Goal: Navigation & Orientation: Find specific page/section

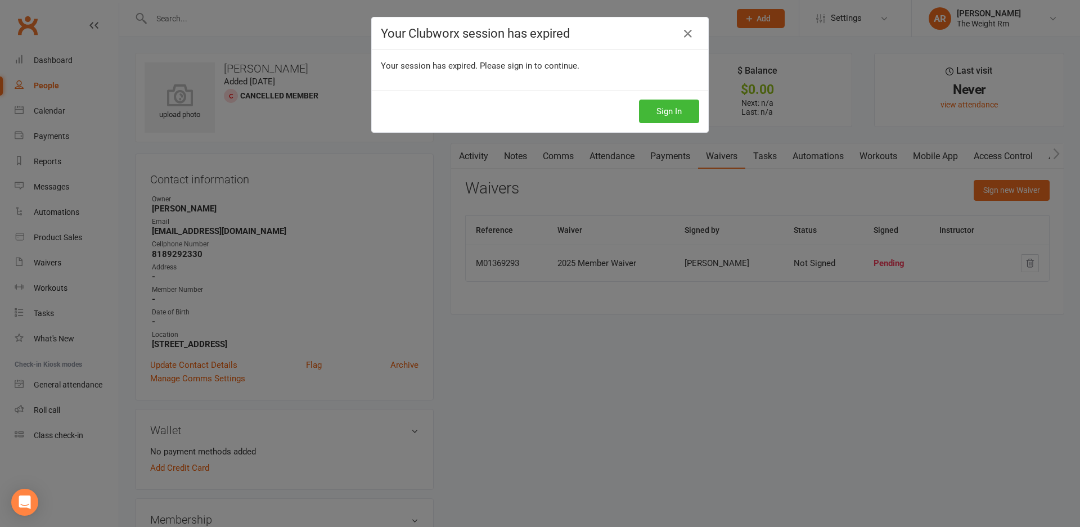
click at [726, 478] on div "Your Clubworx session has expired Your session has expired. Please sign in to c…" at bounding box center [540, 263] width 1080 height 527
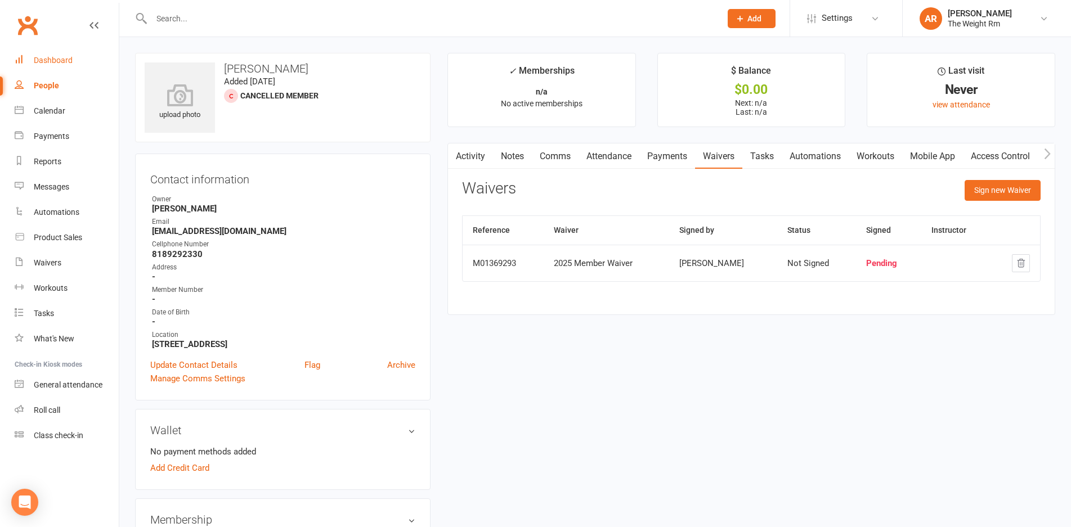
click at [64, 61] on div "Dashboard" at bounding box center [53, 60] width 39 height 9
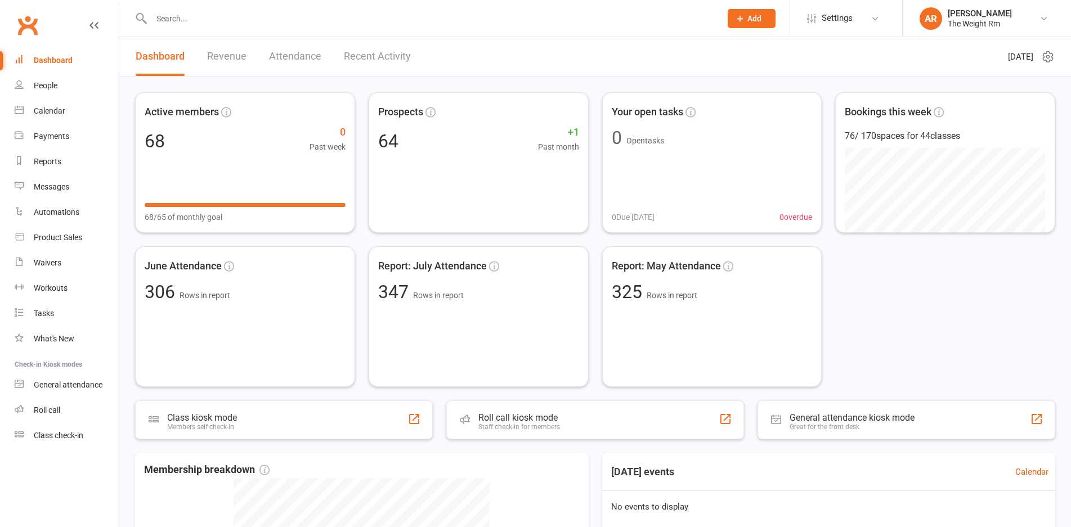
click at [237, 53] on link "Revenue" at bounding box center [226, 56] width 39 height 39
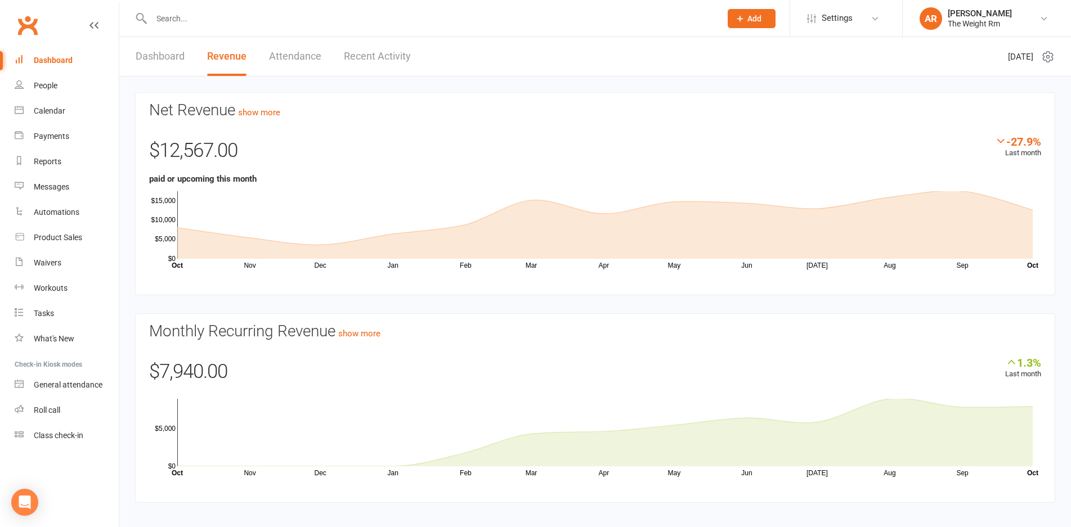
click at [388, 54] on link "Recent Activity" at bounding box center [377, 56] width 67 height 39
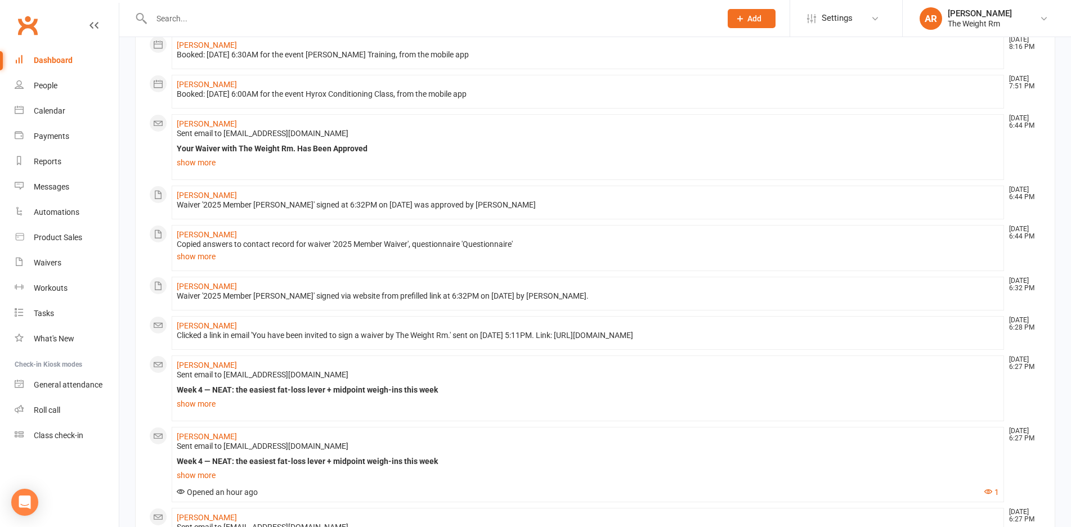
scroll to position [272, 0]
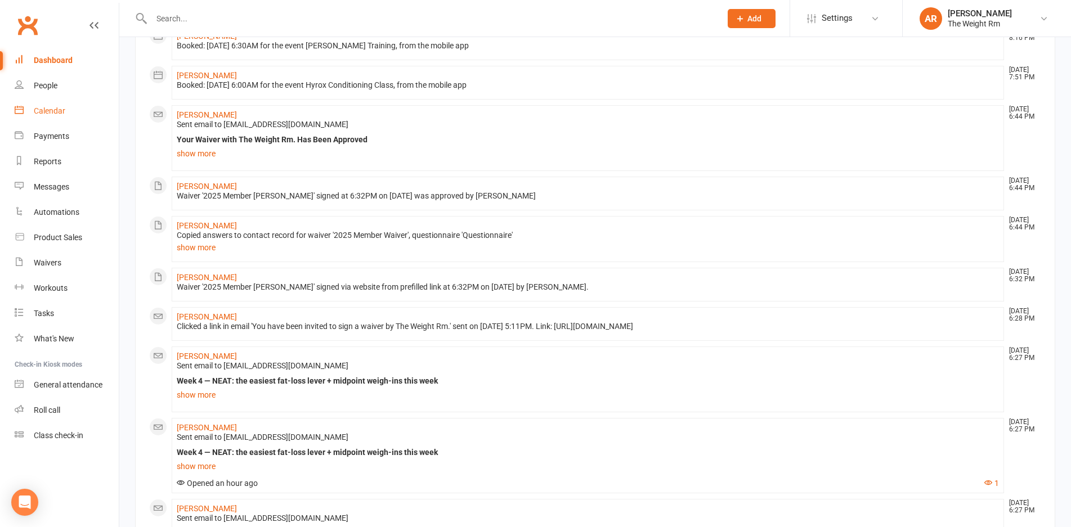
click at [56, 104] on link "Calendar" at bounding box center [67, 110] width 104 height 25
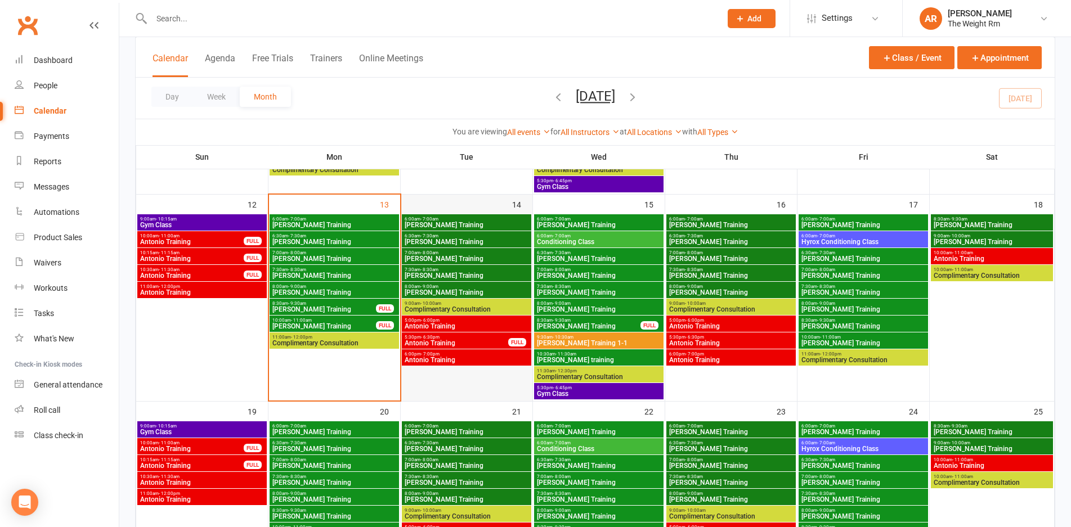
scroll to position [426, 0]
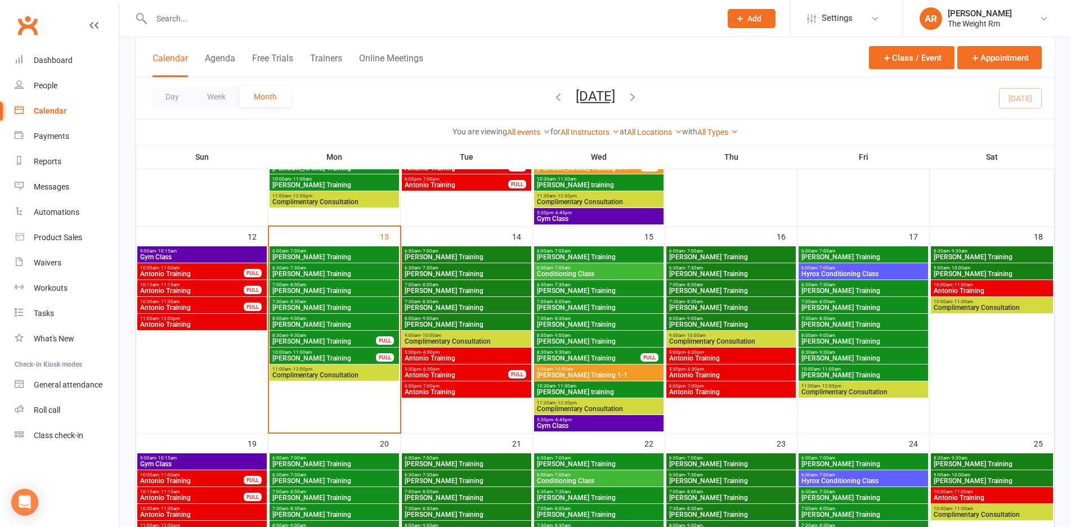
click at [462, 361] on span "Antonio Training" at bounding box center [466, 358] width 125 height 7
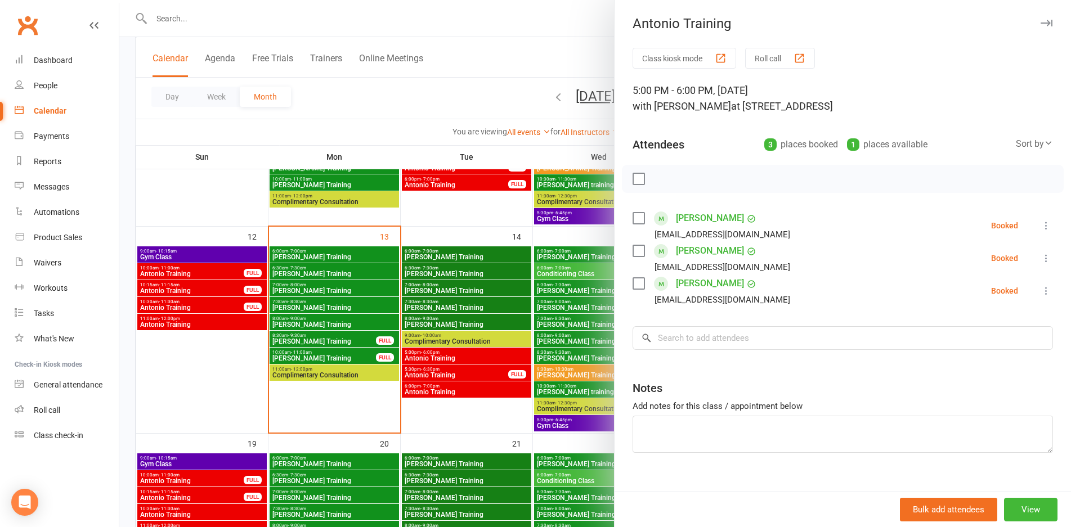
click at [462, 361] on div at bounding box center [594, 263] width 951 height 527
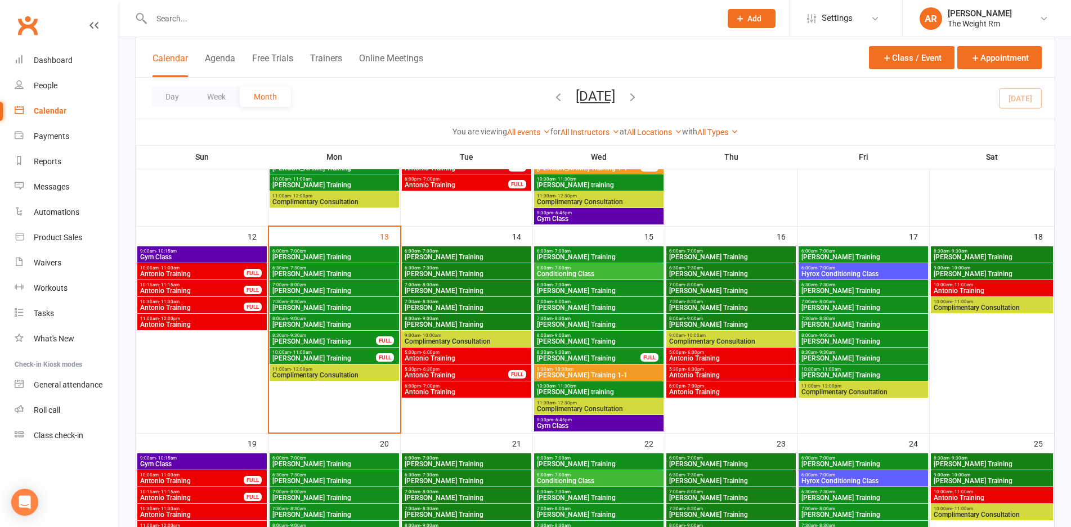
click at [463, 372] on span "Antonio Training" at bounding box center [456, 375] width 105 height 7
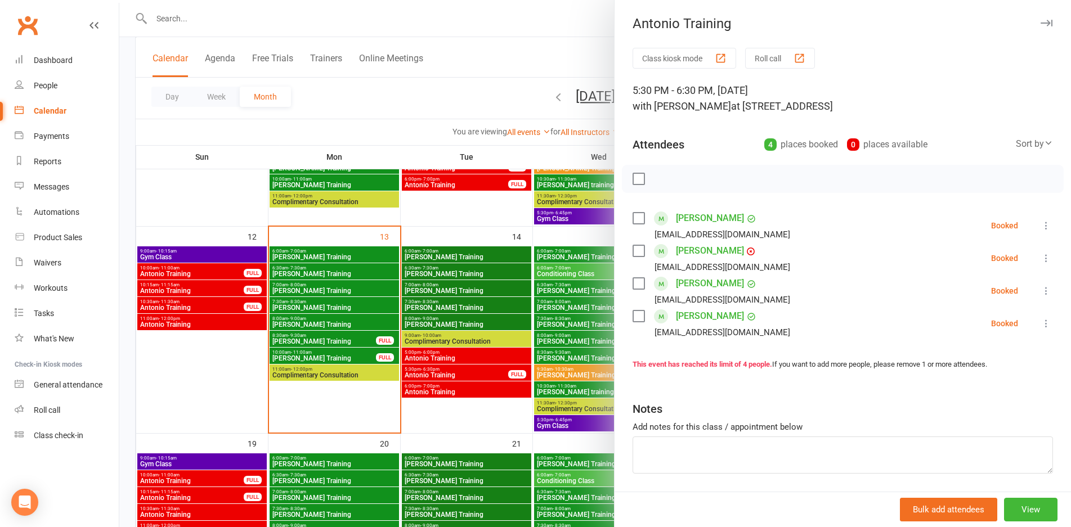
click at [463, 371] on div at bounding box center [594, 263] width 951 height 527
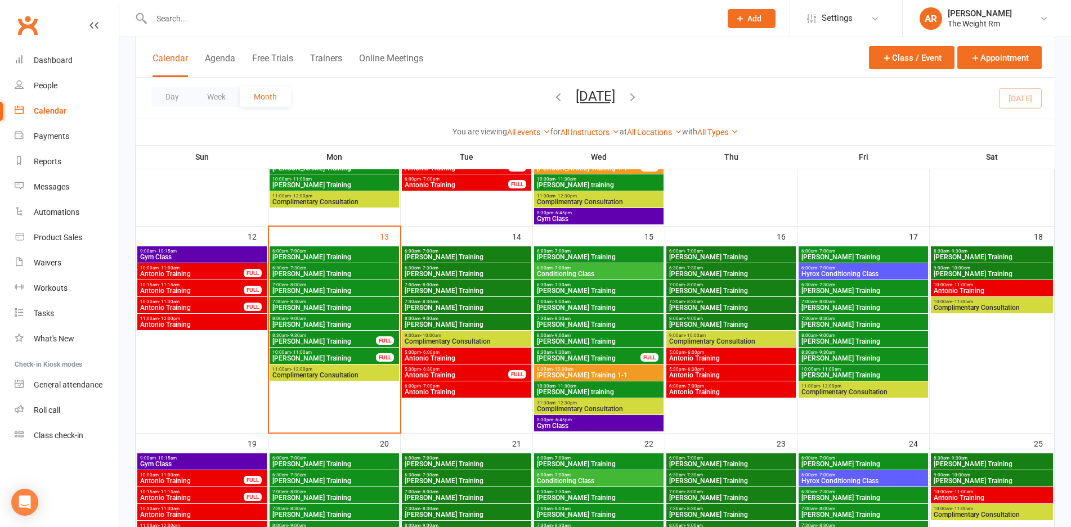
click at [463, 357] on span "Antonio Training" at bounding box center [466, 358] width 125 height 7
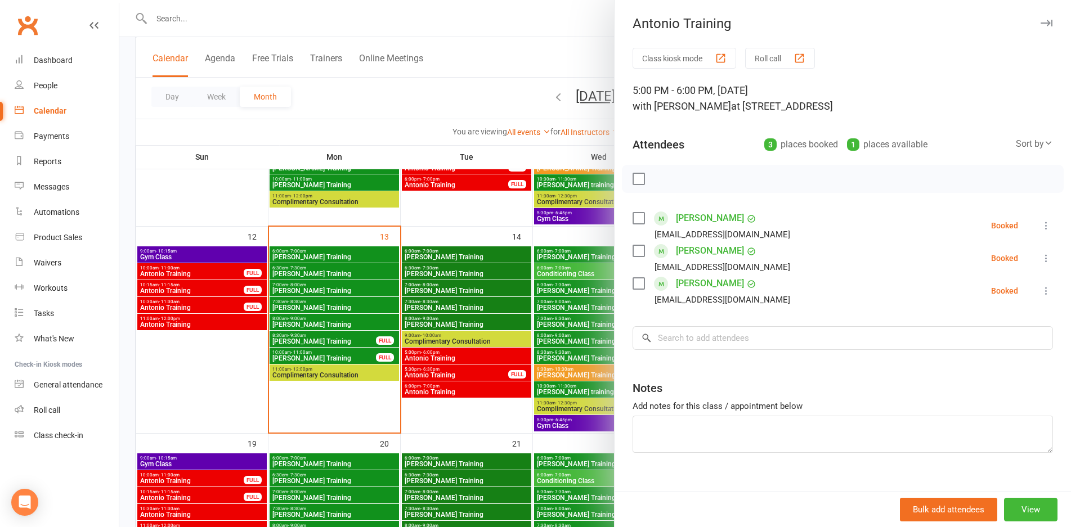
click at [463, 357] on div at bounding box center [594, 263] width 951 height 527
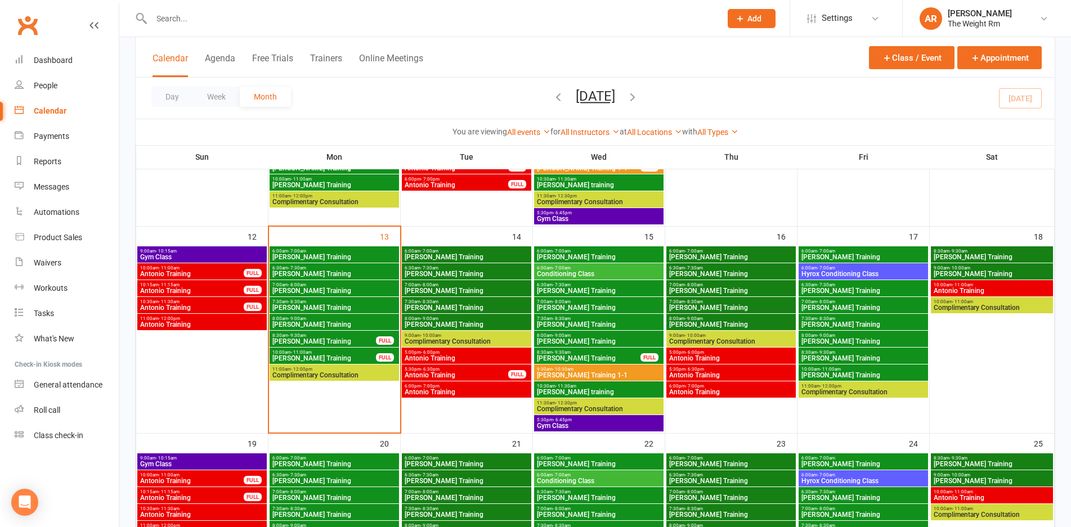
click at [463, 371] on span "5:30pm - 6:30pm" at bounding box center [456, 369] width 105 height 5
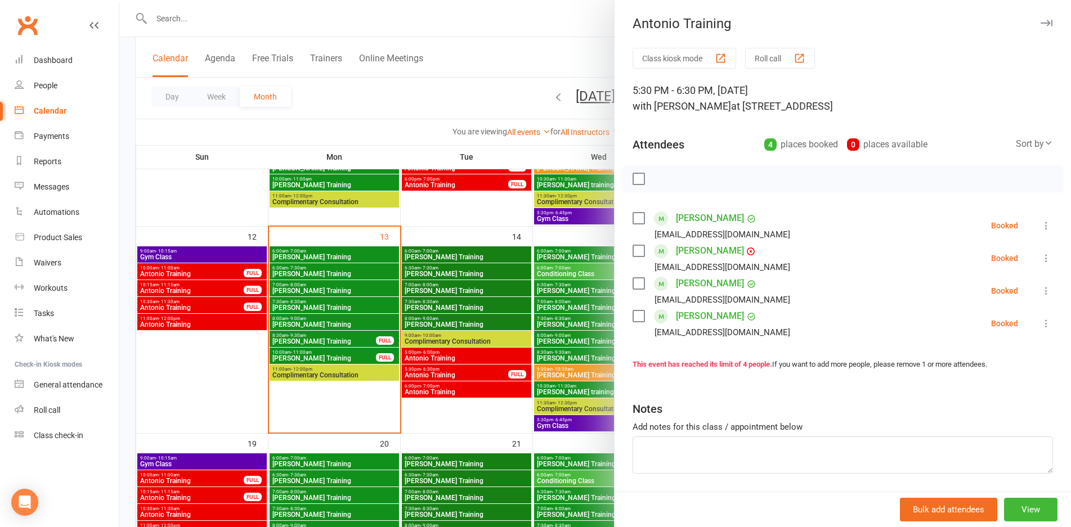
click at [463, 371] on div at bounding box center [594, 263] width 951 height 527
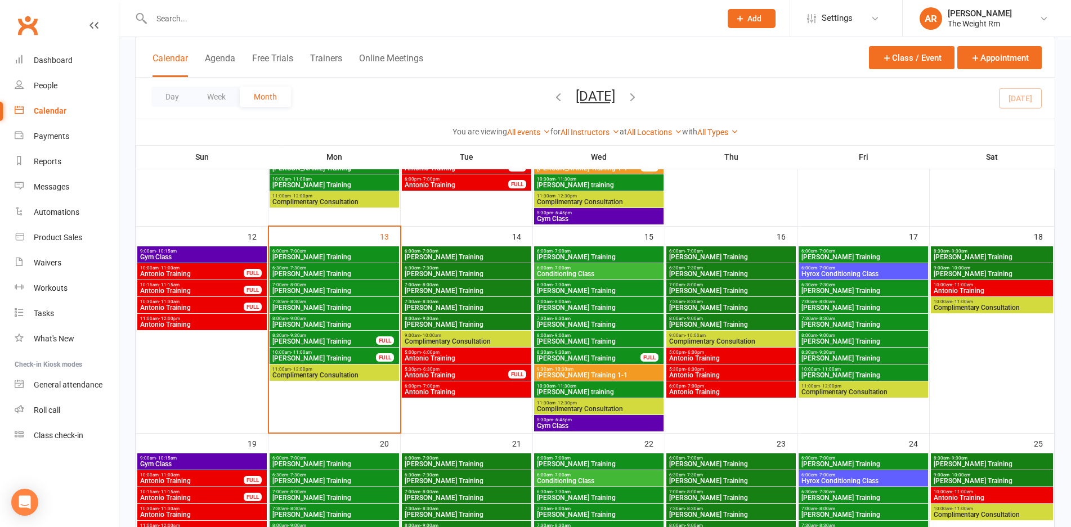
click at [468, 395] on span "Antonio Training" at bounding box center [466, 392] width 125 height 7
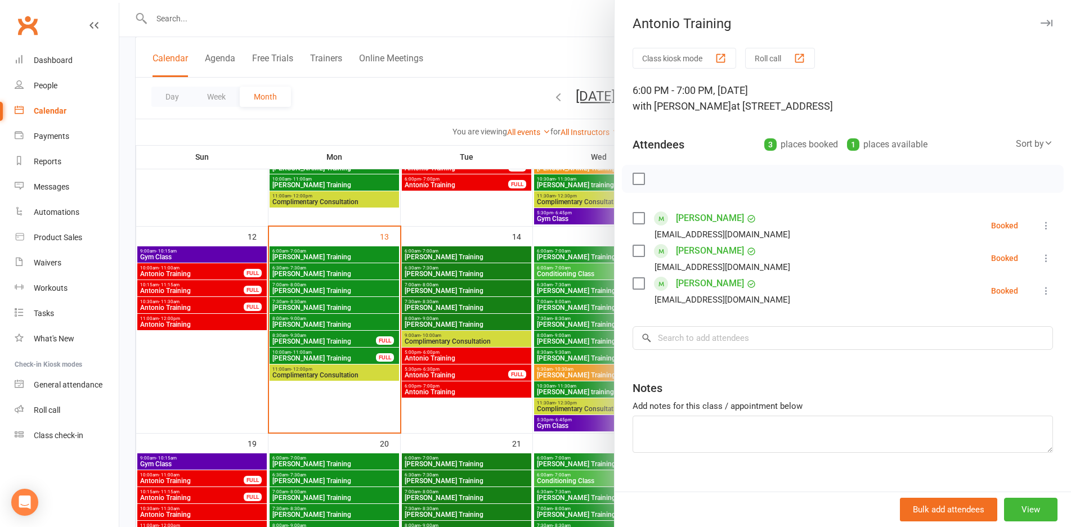
click at [468, 395] on div at bounding box center [594, 263] width 951 height 527
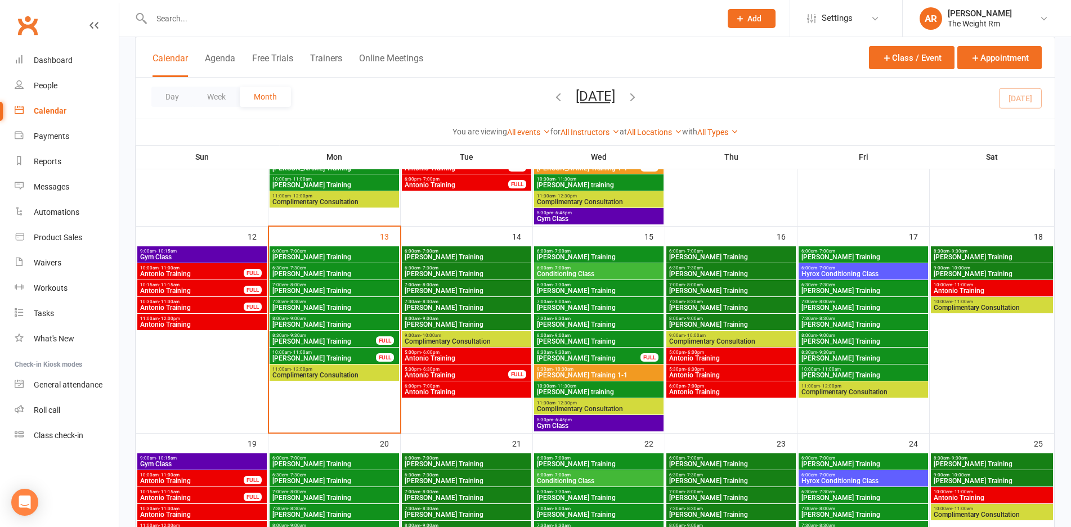
click at [589, 420] on span "5:30pm - 6:45pm" at bounding box center [598, 420] width 125 height 5
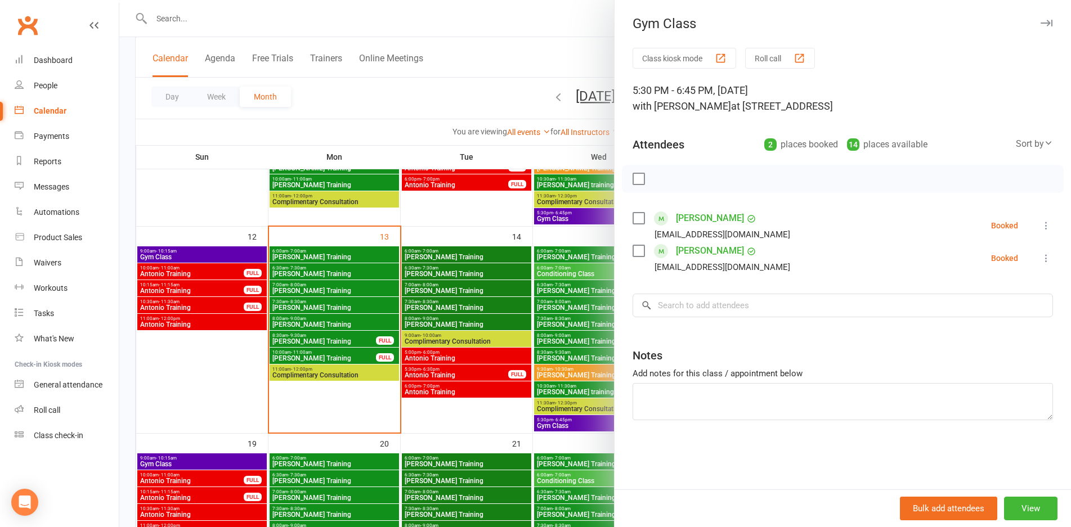
click at [564, 421] on div at bounding box center [594, 263] width 951 height 527
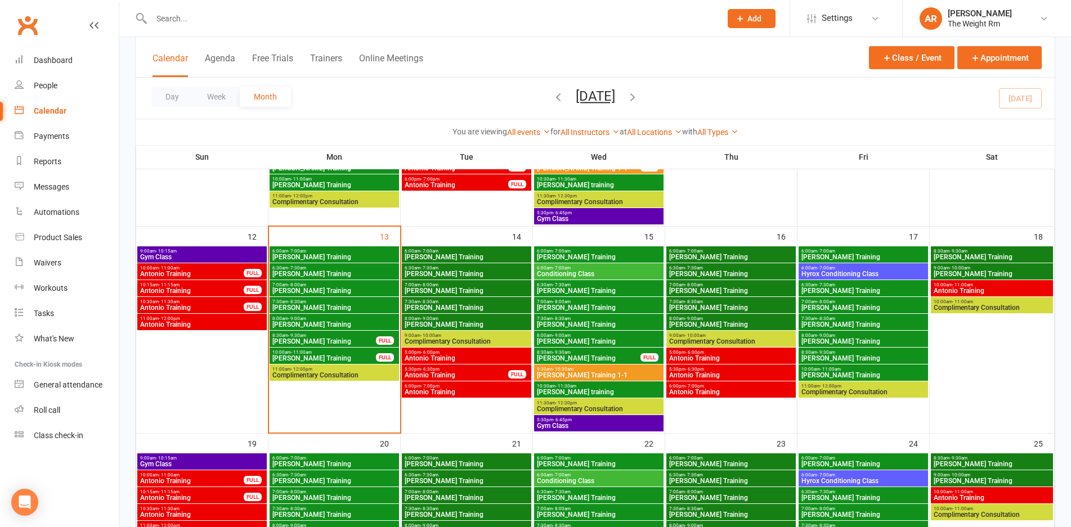
click at [573, 391] on span "Clayton training" at bounding box center [598, 392] width 125 height 7
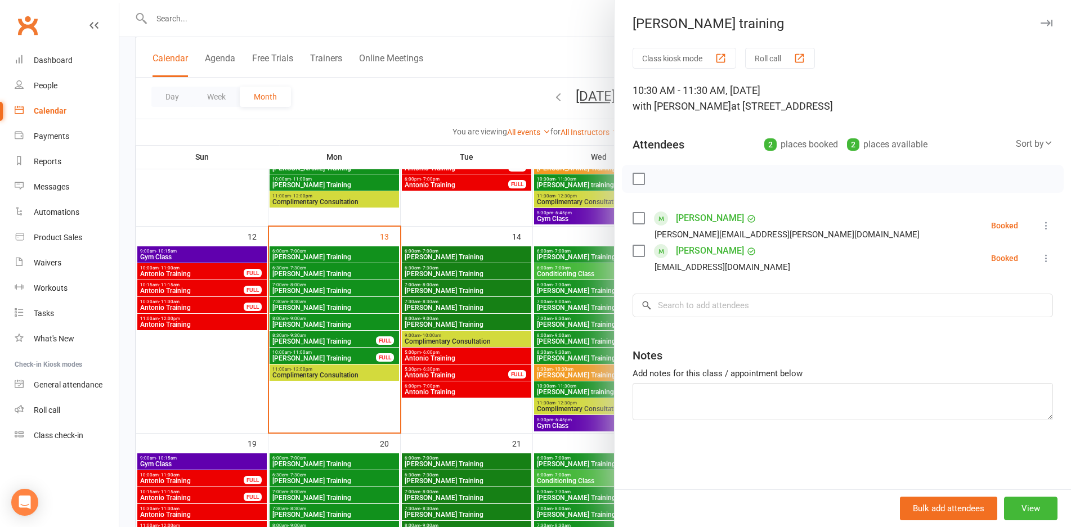
click at [573, 391] on div at bounding box center [594, 263] width 951 height 527
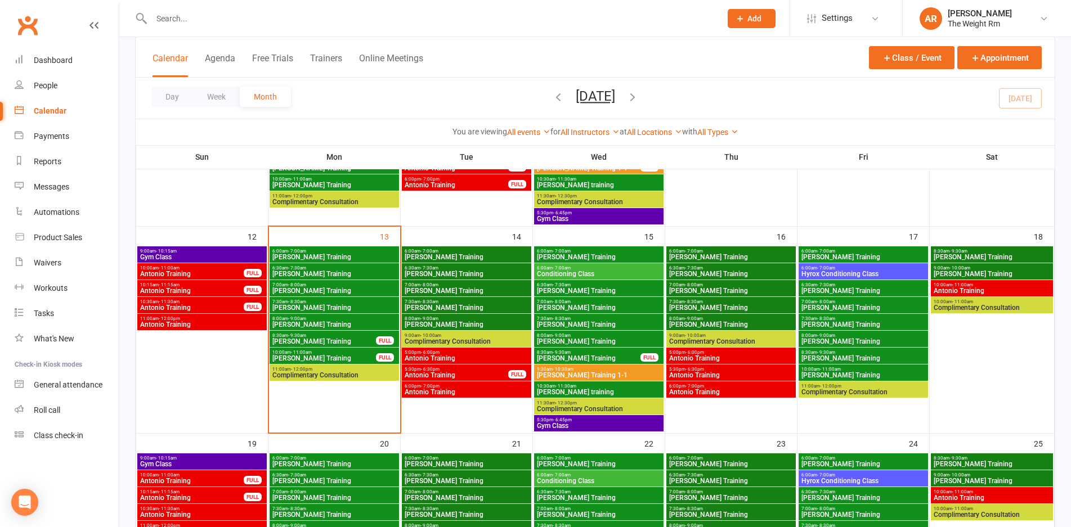
click at [702, 361] on span "Antonio Training" at bounding box center [730, 358] width 125 height 7
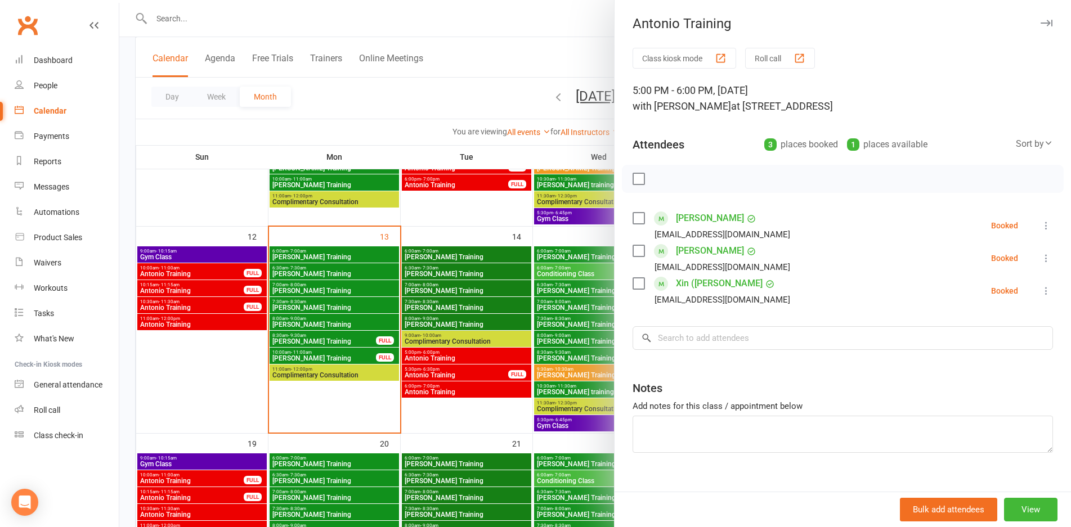
click at [558, 372] on div at bounding box center [594, 263] width 951 height 527
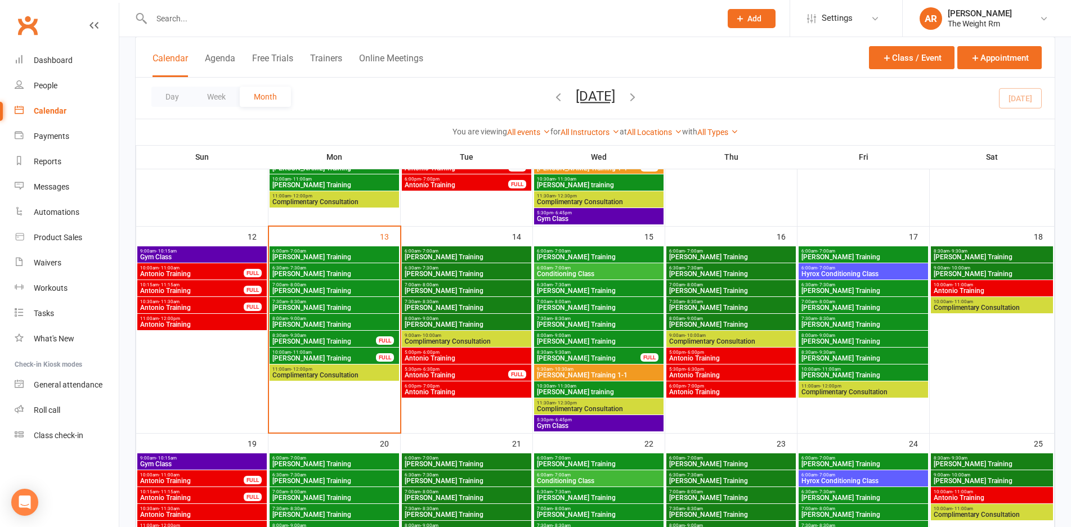
click at [706, 372] on span "Antonio Training" at bounding box center [730, 375] width 125 height 7
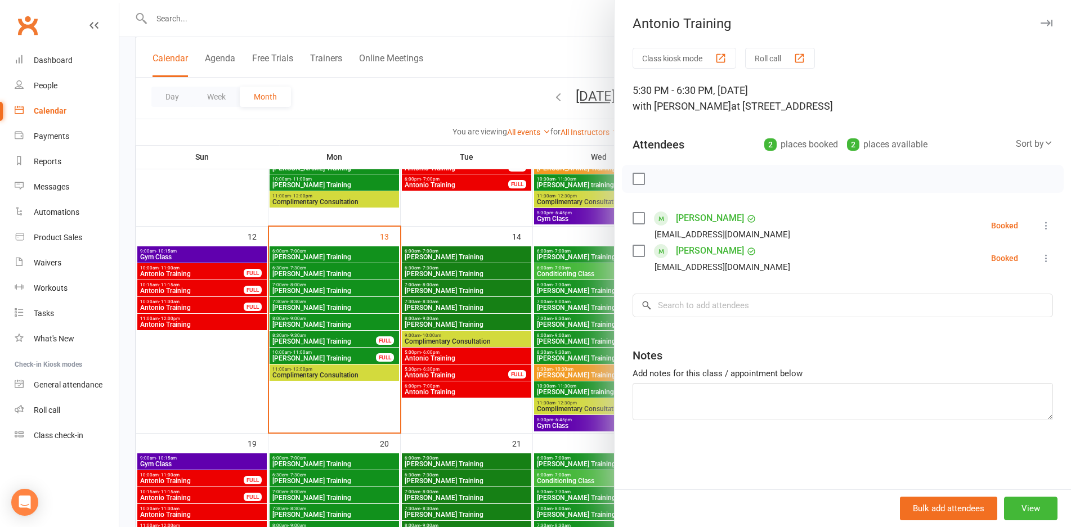
click at [591, 376] on div at bounding box center [594, 263] width 951 height 527
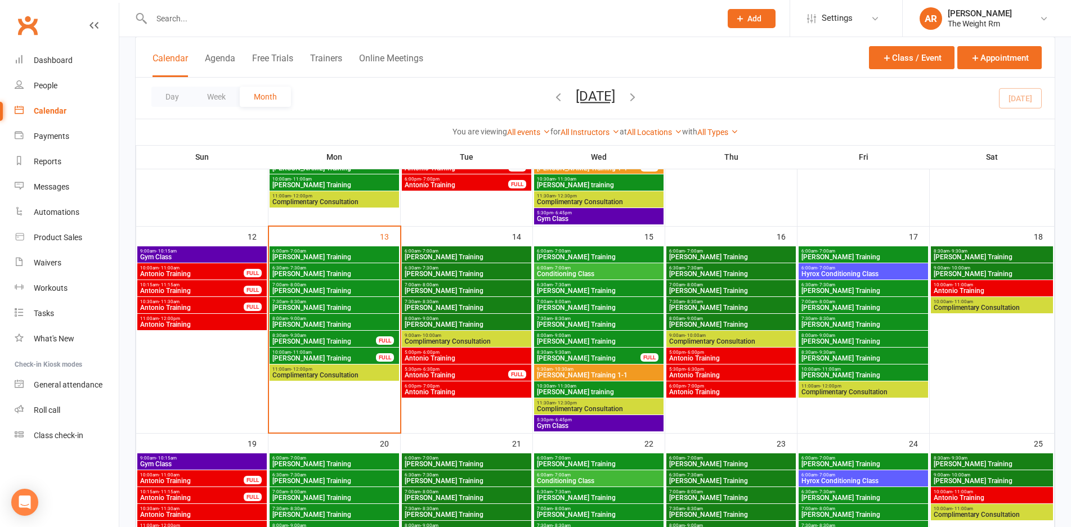
click at [697, 392] on span "Antonio Training" at bounding box center [730, 392] width 125 height 7
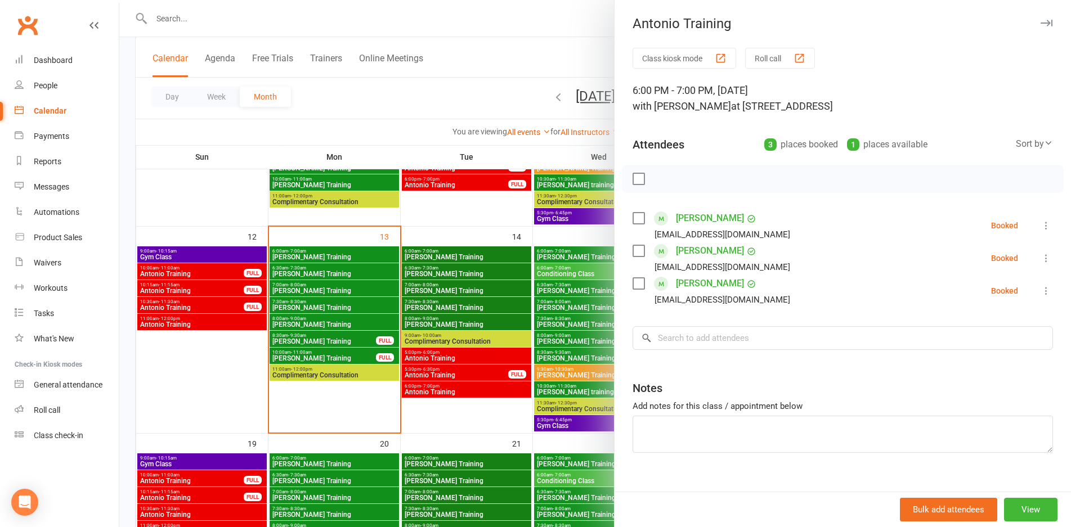
click at [593, 374] on div at bounding box center [594, 263] width 951 height 527
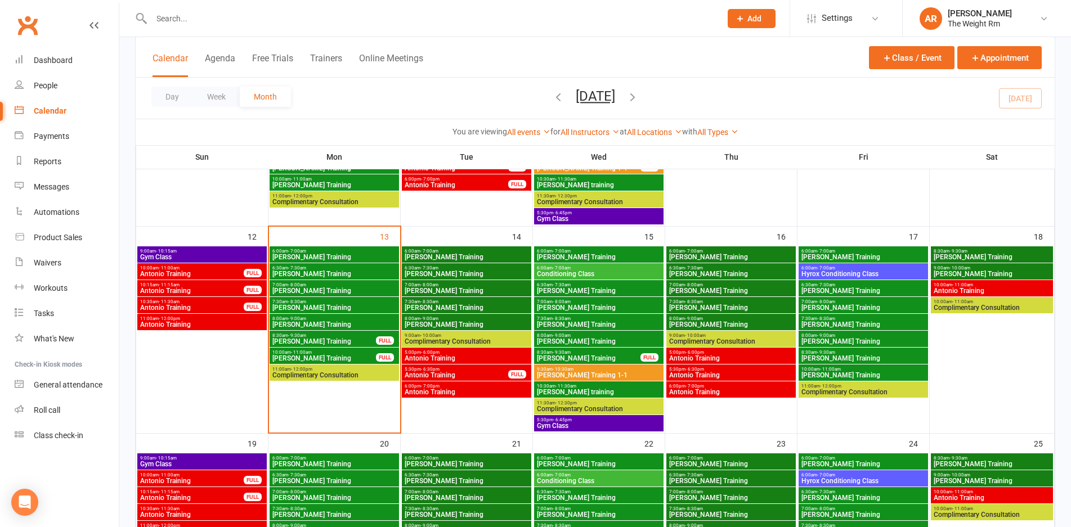
click at [969, 288] on span "Antonio Training" at bounding box center [992, 291] width 118 height 7
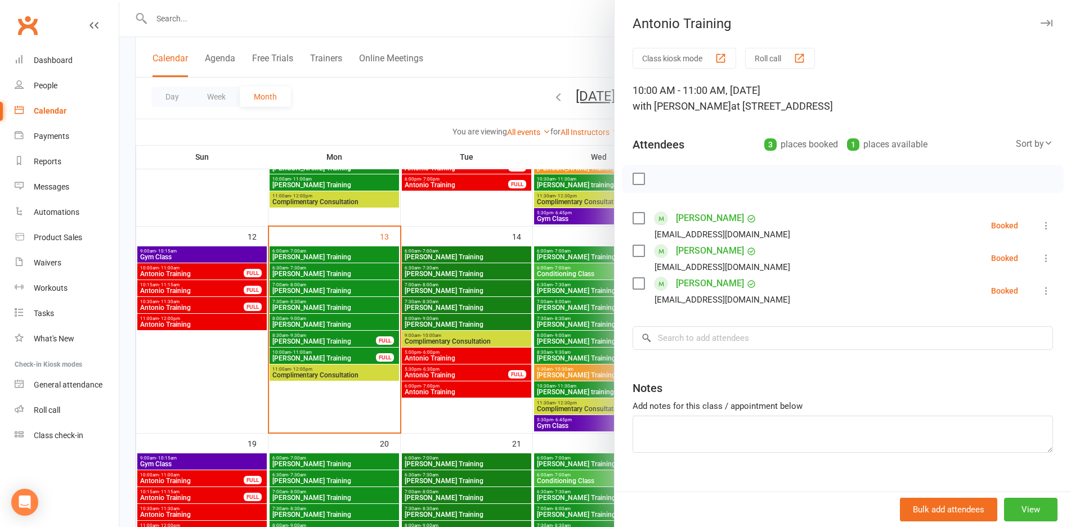
click at [499, 308] on div at bounding box center [594, 263] width 951 height 527
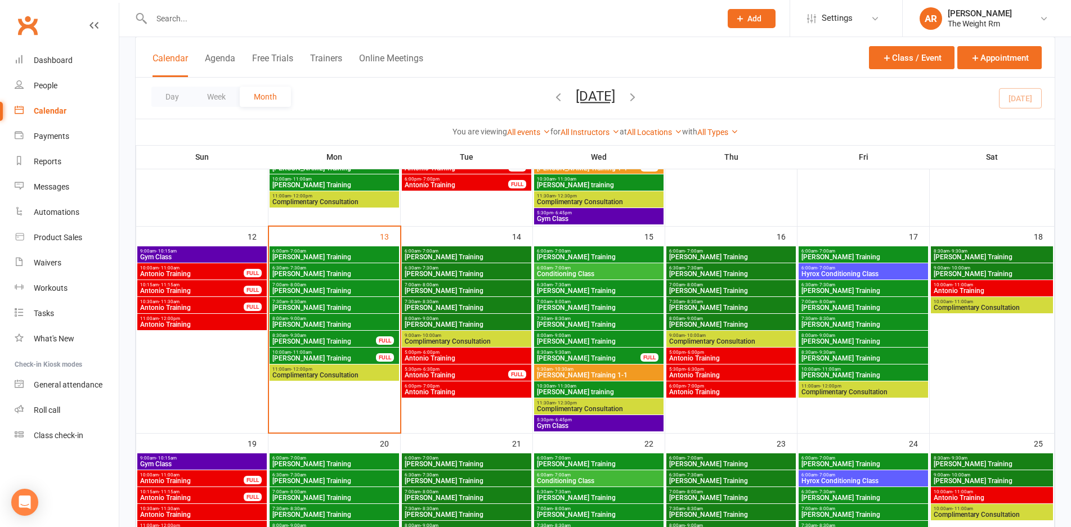
click at [986, 271] on span "Clayton Training" at bounding box center [992, 274] width 118 height 7
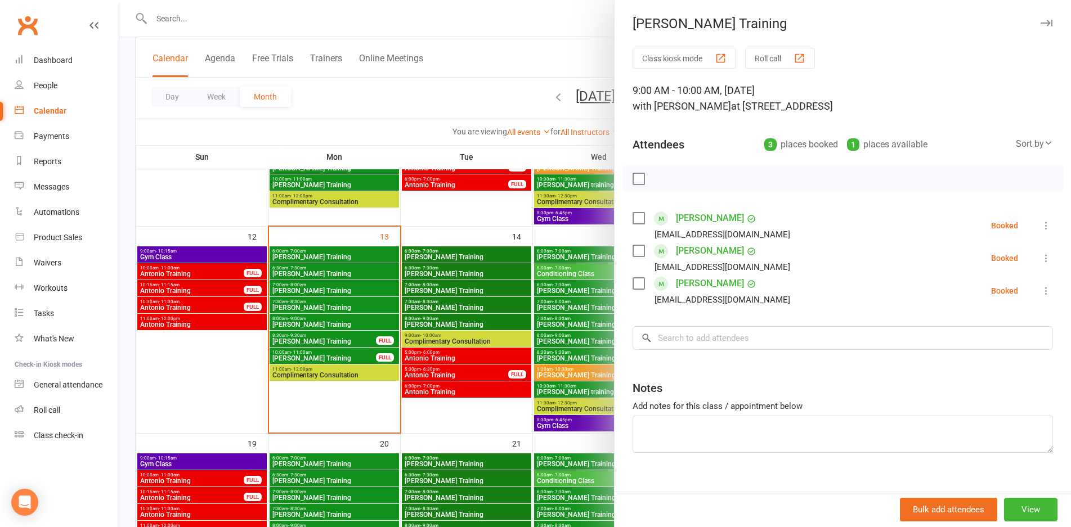
click at [551, 314] on div at bounding box center [594, 263] width 951 height 527
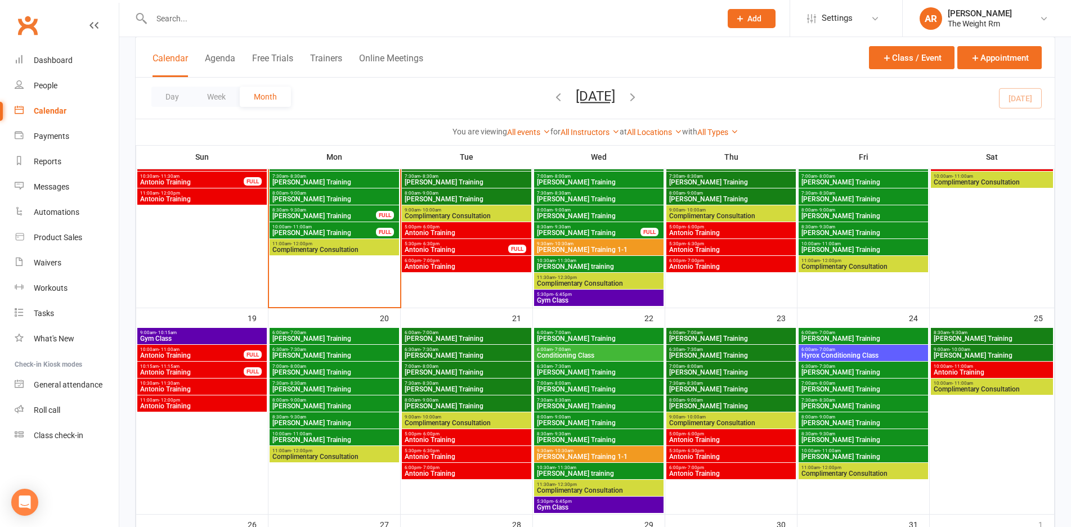
scroll to position [556, 0]
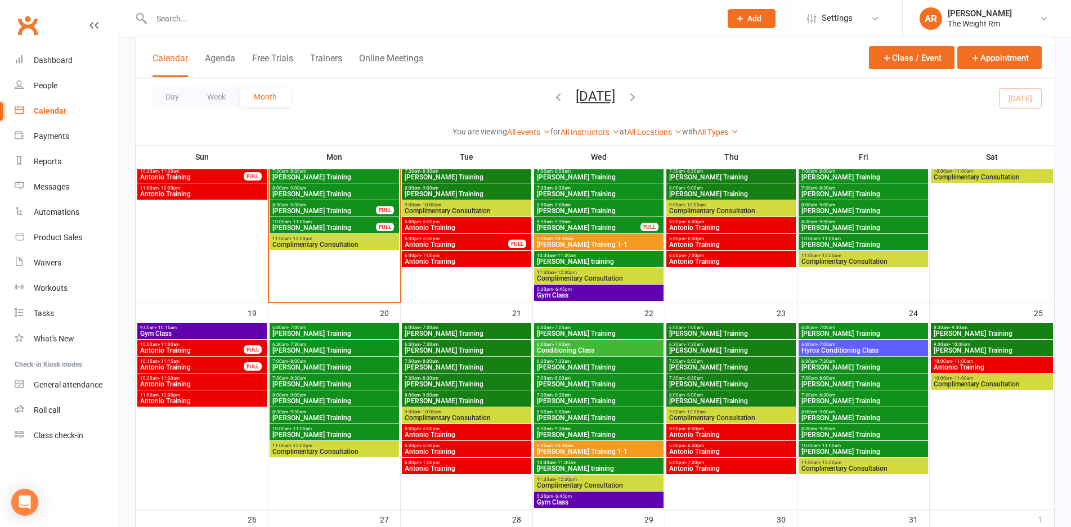
click at [197, 379] on span "10:30am - 11:30am" at bounding box center [202, 378] width 125 height 5
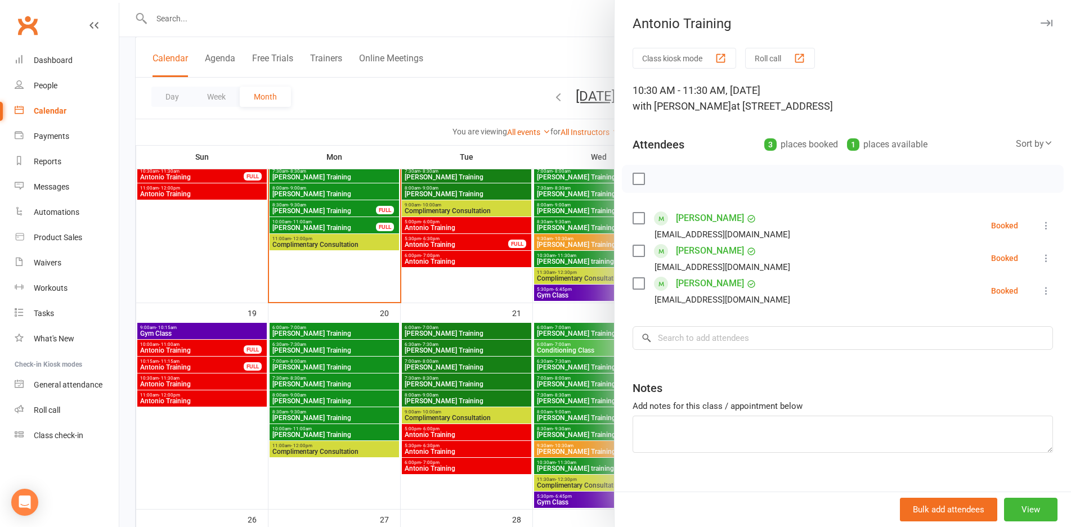
click at [204, 387] on div at bounding box center [594, 263] width 951 height 527
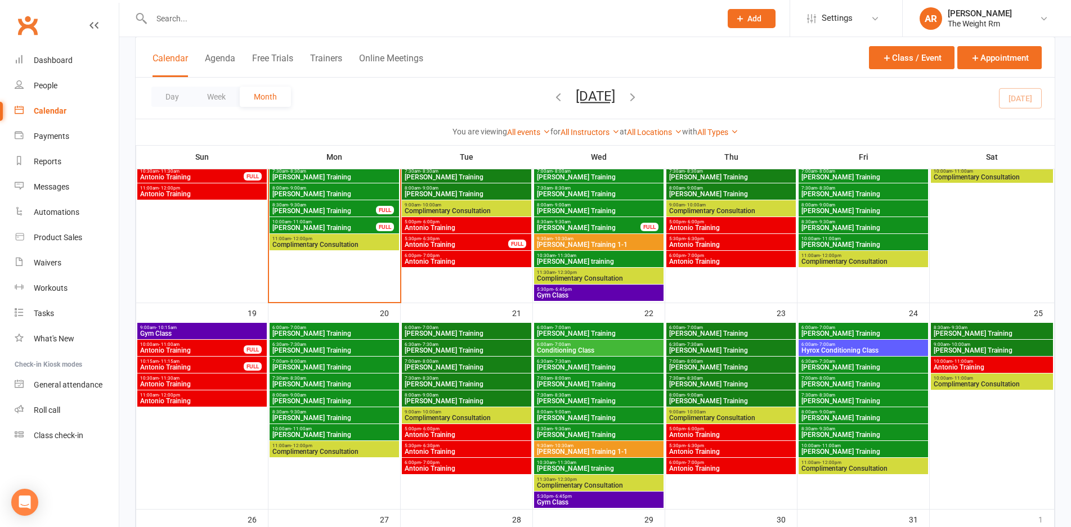
click at [204, 335] on span "Gym Class" at bounding box center [202, 333] width 125 height 7
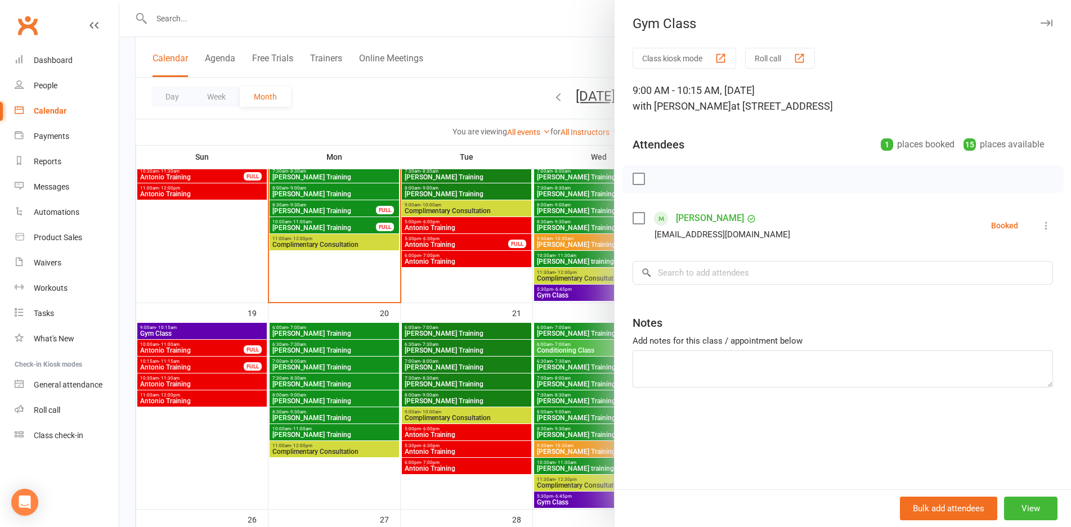
click at [204, 335] on div at bounding box center [594, 263] width 951 height 527
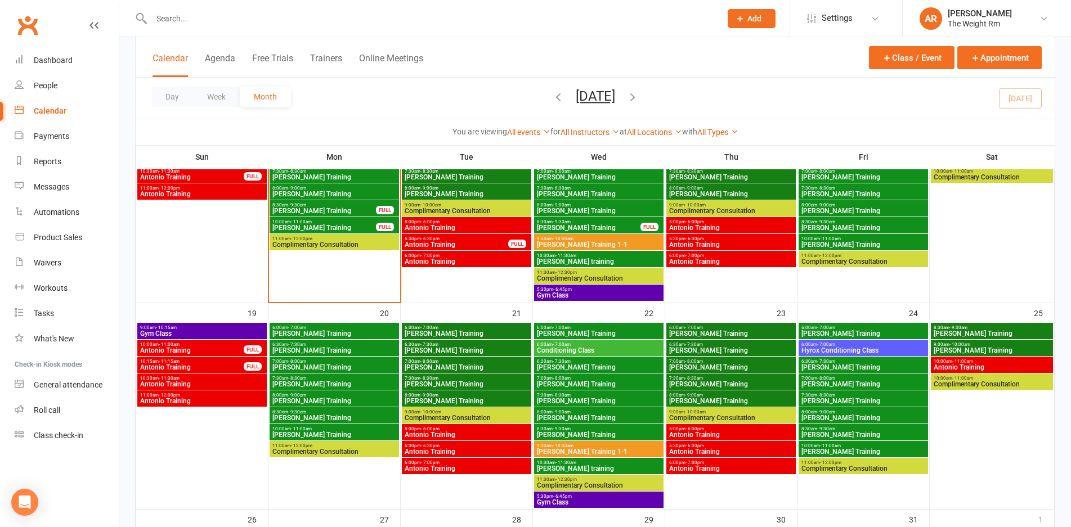
click at [205, 353] on span "Antonio Training" at bounding box center [192, 350] width 105 height 7
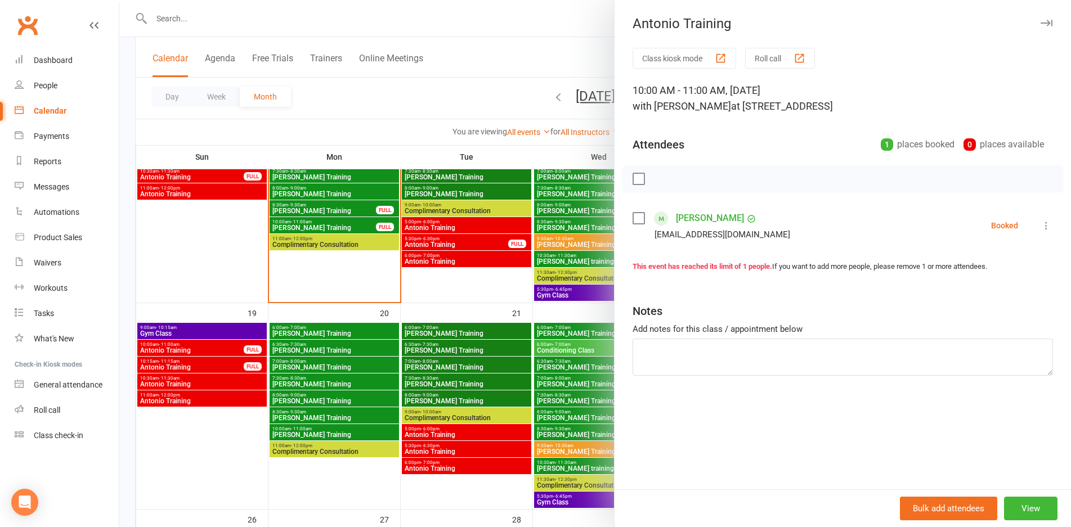
click at [205, 353] on div at bounding box center [594, 263] width 951 height 527
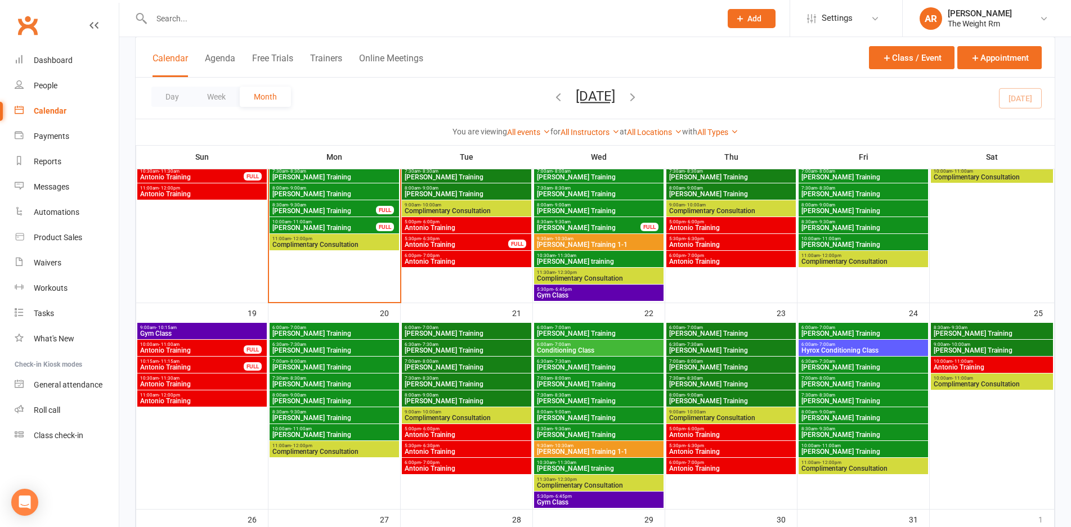
click at [209, 365] on span "Antonio Training" at bounding box center [192, 367] width 105 height 7
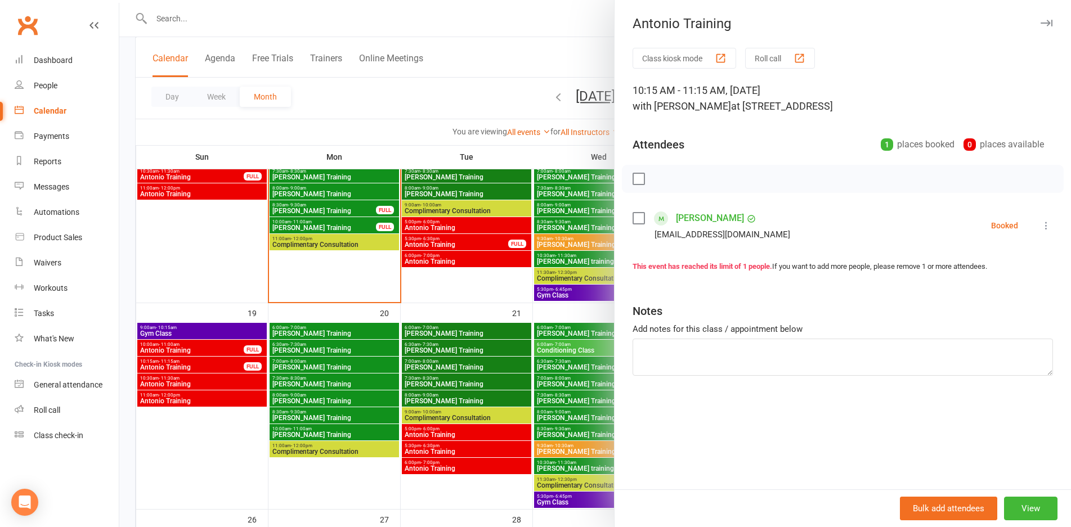
click at [209, 365] on div at bounding box center [594, 263] width 951 height 527
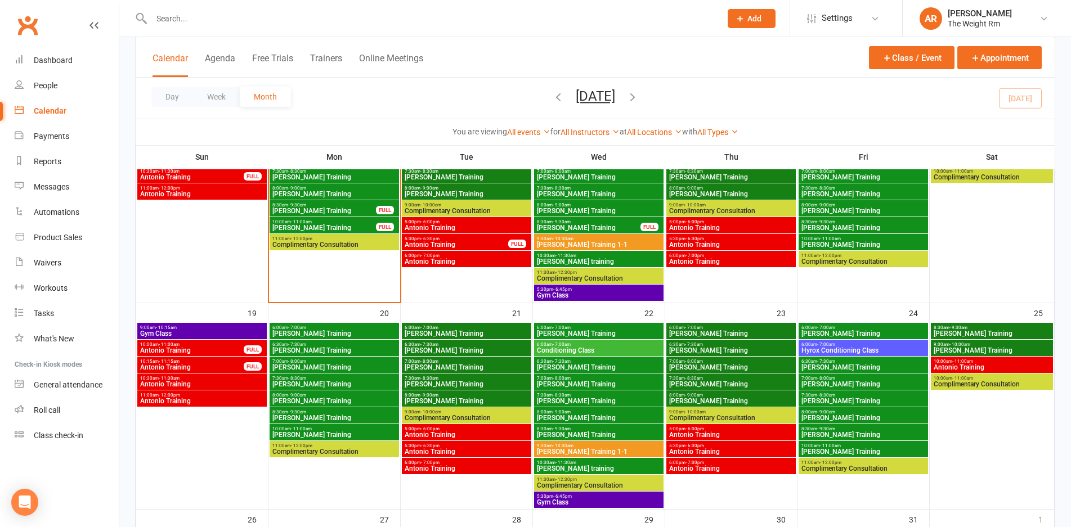
click at [216, 401] on span "Antonio Training" at bounding box center [202, 401] width 125 height 7
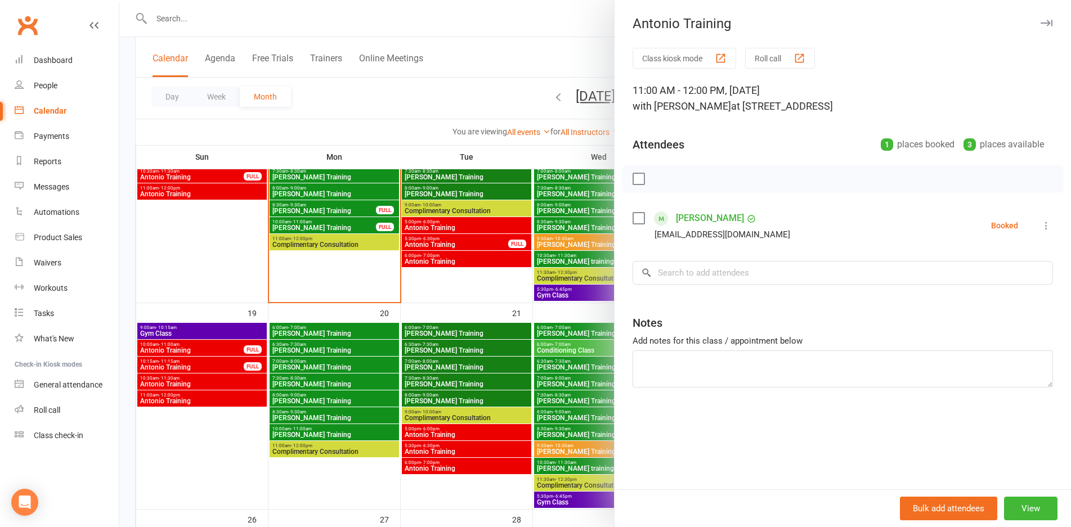
click at [216, 401] on div at bounding box center [594, 263] width 951 height 527
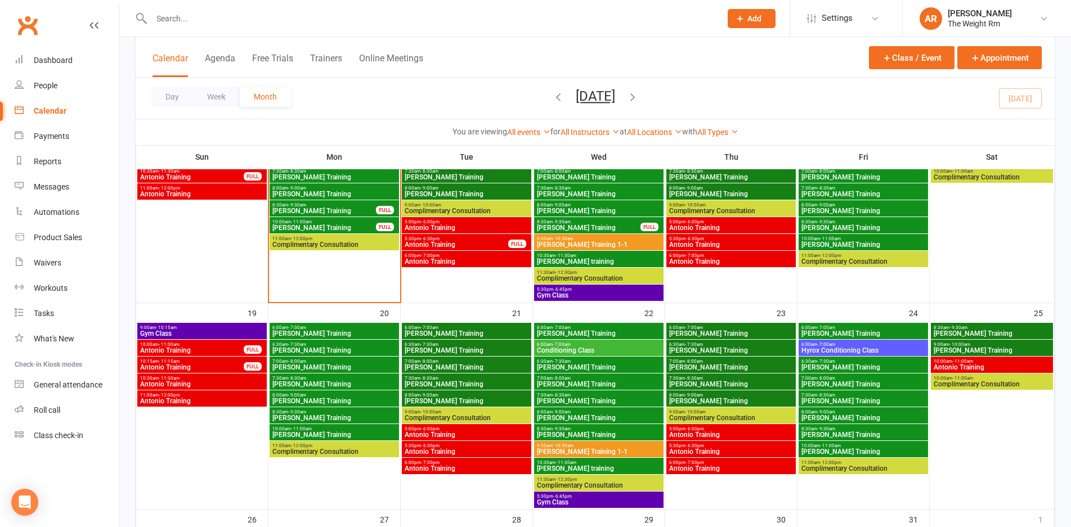
click at [431, 429] on span "- 6:00pm" at bounding box center [430, 429] width 19 height 5
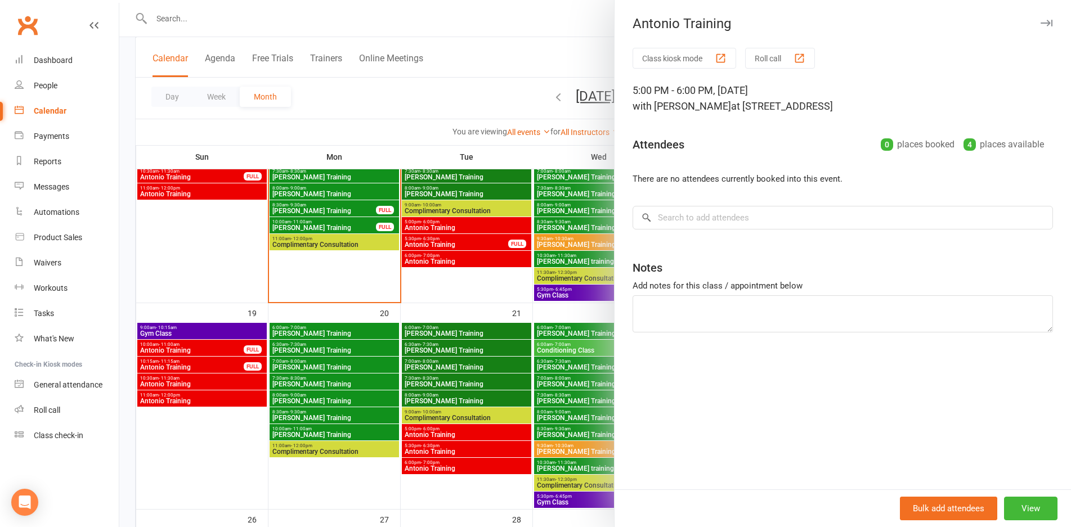
click at [431, 429] on div at bounding box center [594, 263] width 951 height 527
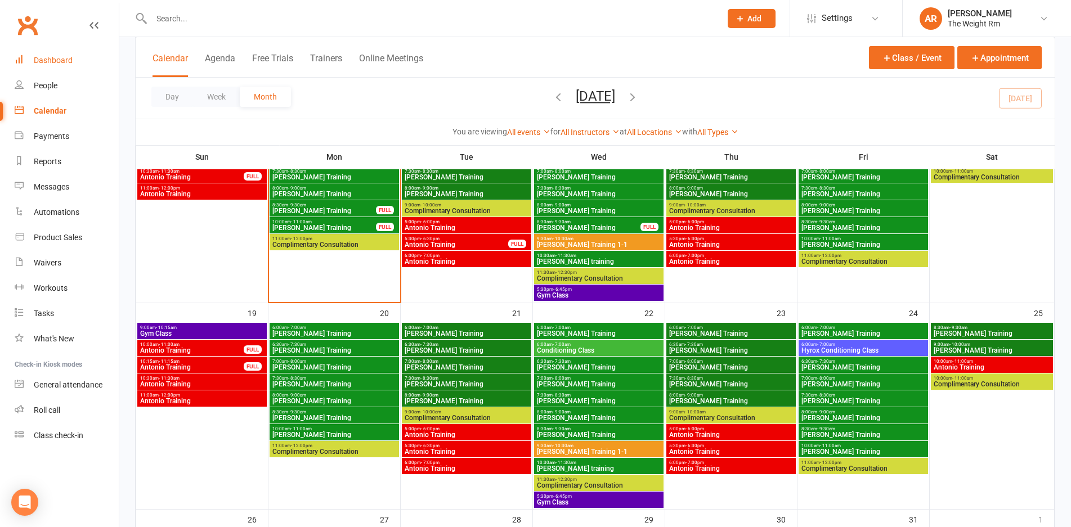
click at [60, 56] on div "Dashboard" at bounding box center [53, 60] width 39 height 9
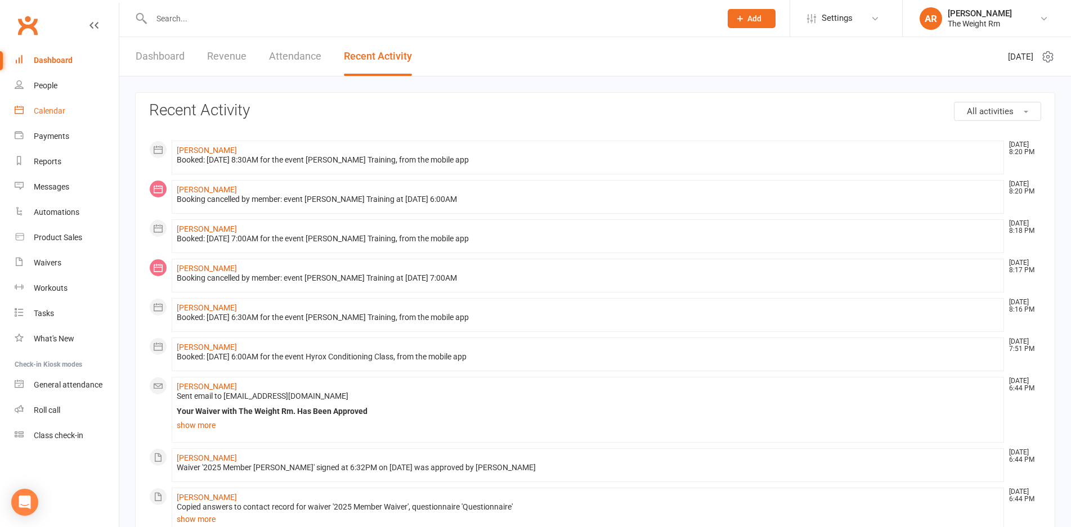
click at [70, 103] on link "Calendar" at bounding box center [67, 110] width 104 height 25
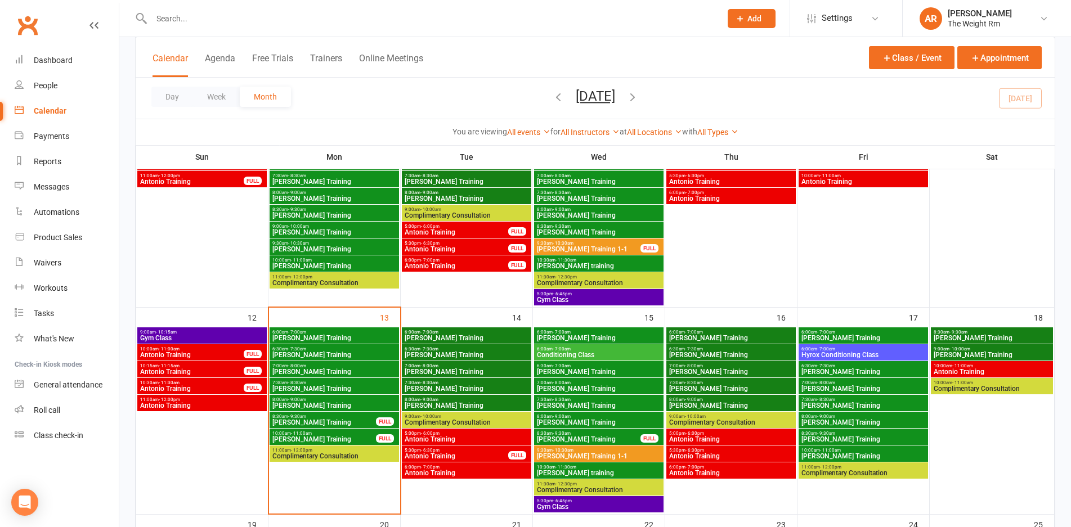
scroll to position [356, 0]
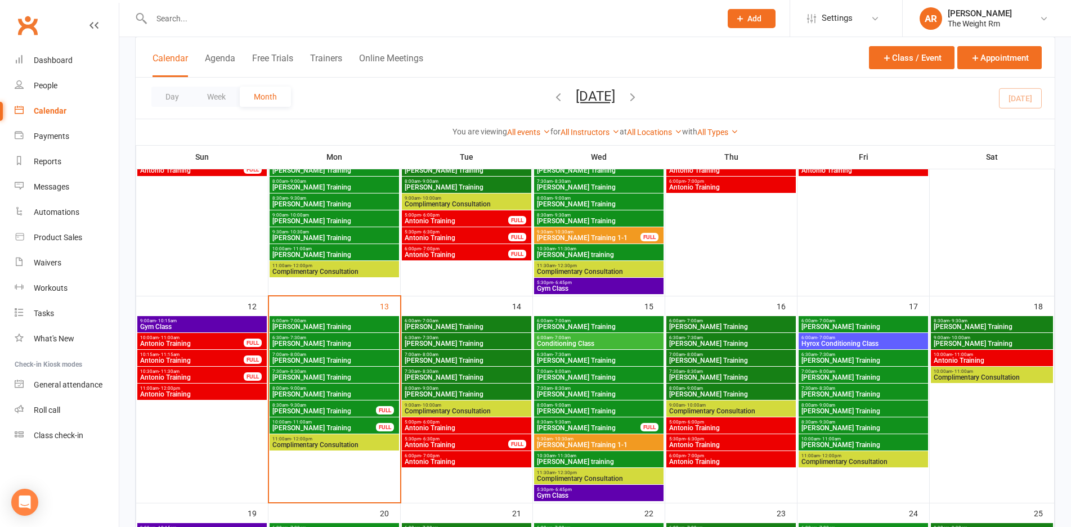
click at [463, 324] on span "Clayton Training" at bounding box center [466, 327] width 125 height 7
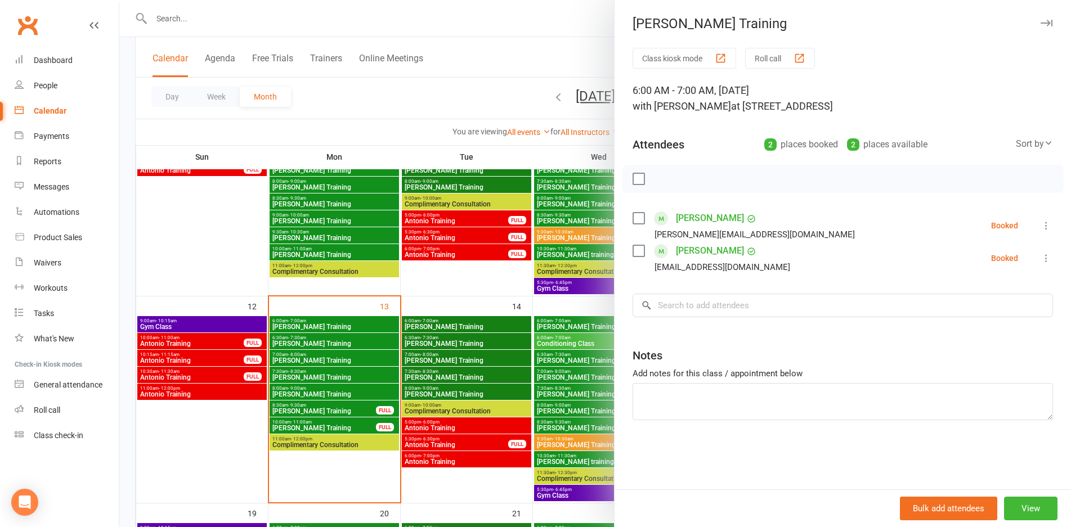
click at [463, 324] on div at bounding box center [594, 263] width 951 height 527
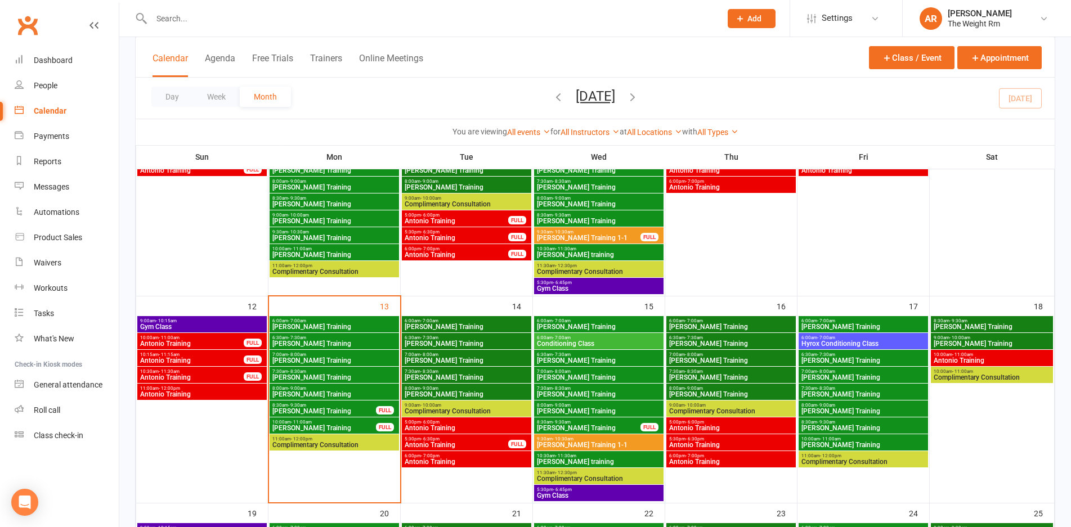
click at [463, 342] on span "Clayton Training" at bounding box center [466, 343] width 125 height 7
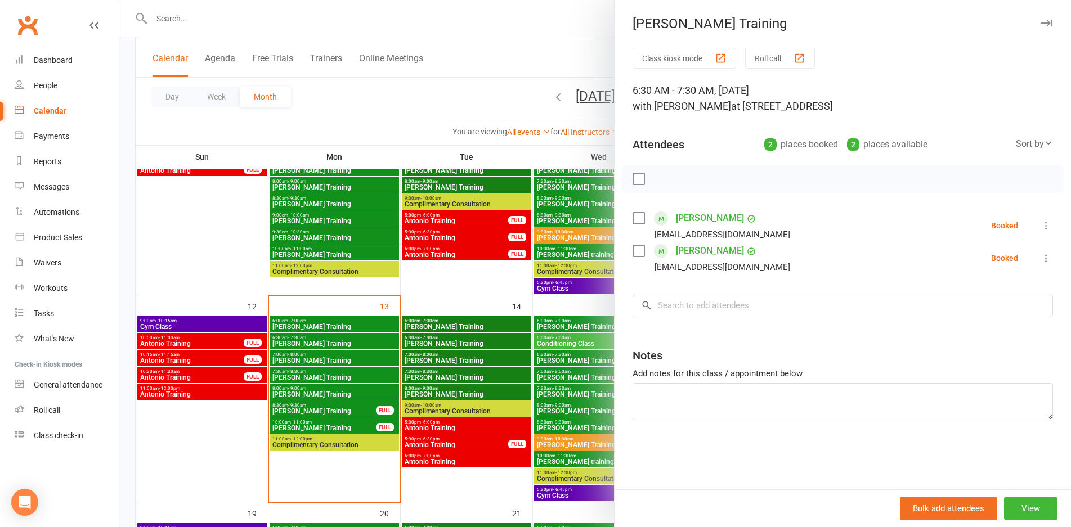
click at [463, 342] on div at bounding box center [594, 263] width 951 height 527
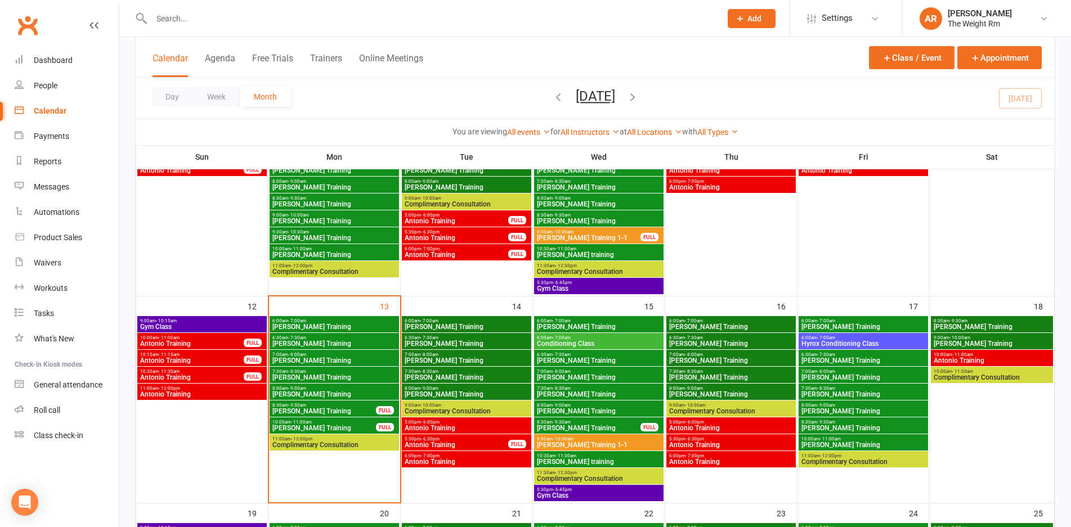
click at [453, 360] on span "Clayton Training" at bounding box center [466, 360] width 125 height 7
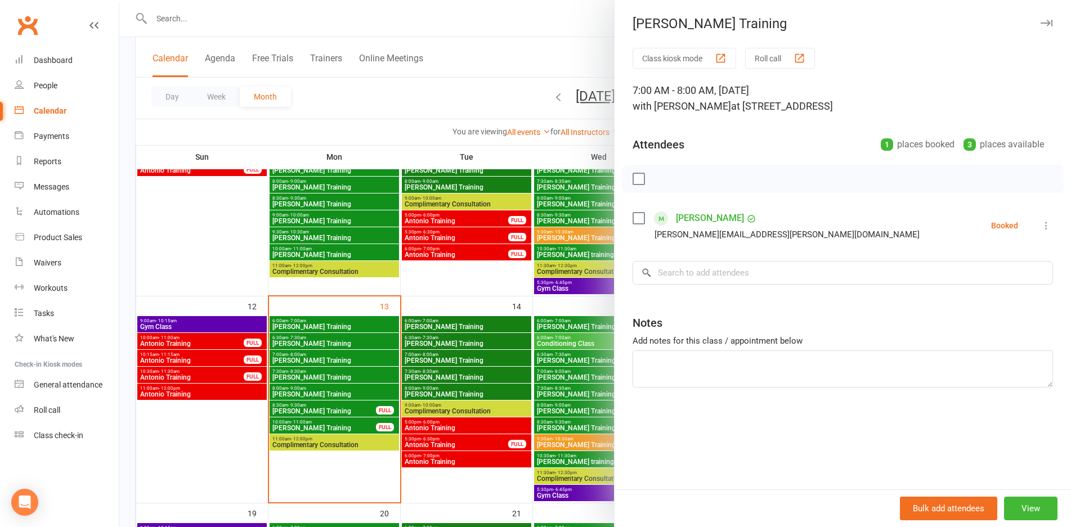
click at [453, 360] on div at bounding box center [594, 263] width 951 height 527
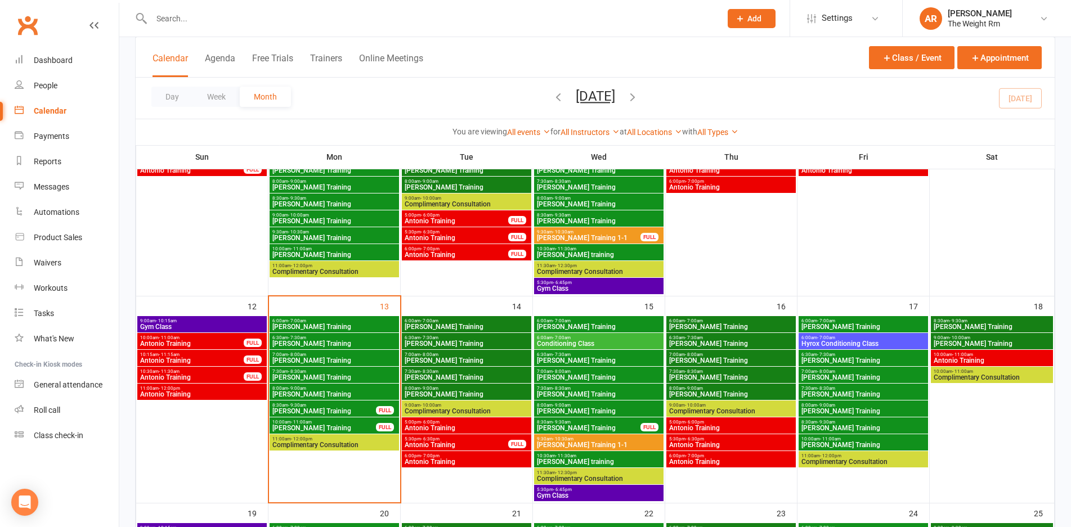
click at [451, 379] on span "Clayton Training" at bounding box center [466, 377] width 125 height 7
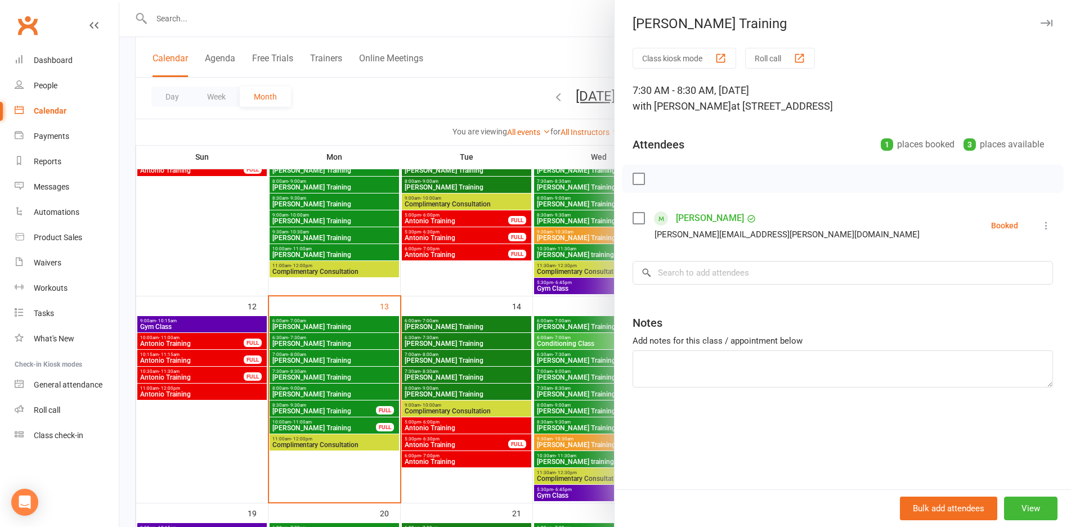
click at [451, 379] on div at bounding box center [594, 263] width 951 height 527
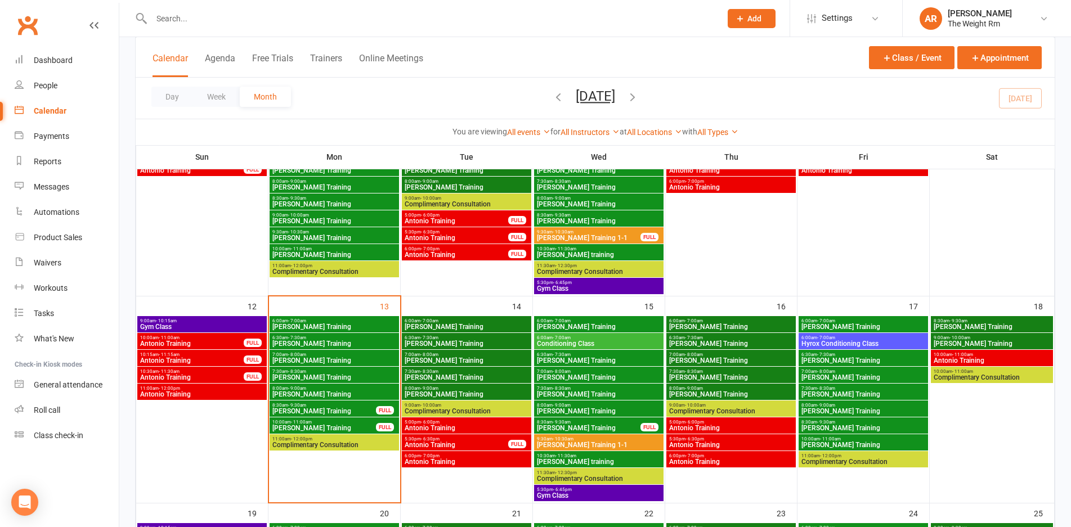
click at [456, 391] on span "Clayton Training" at bounding box center [466, 394] width 125 height 7
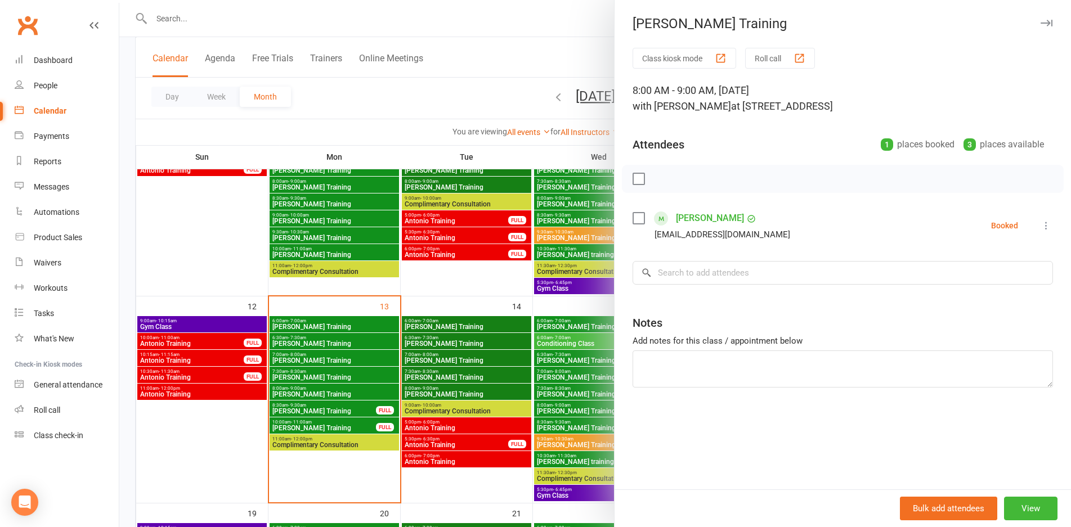
click at [456, 391] on div at bounding box center [594, 263] width 951 height 527
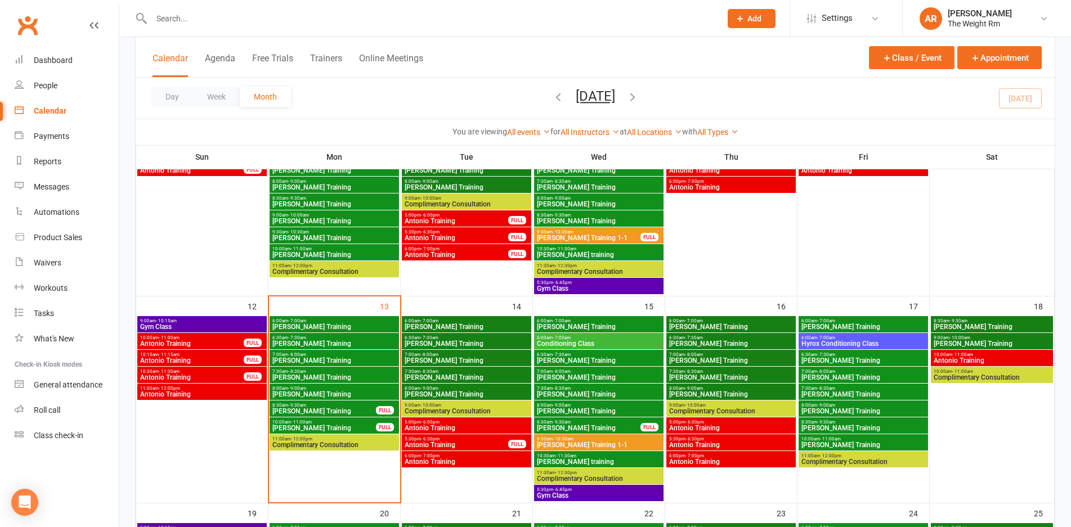
click at [627, 327] on span "Clayton Training" at bounding box center [598, 327] width 125 height 7
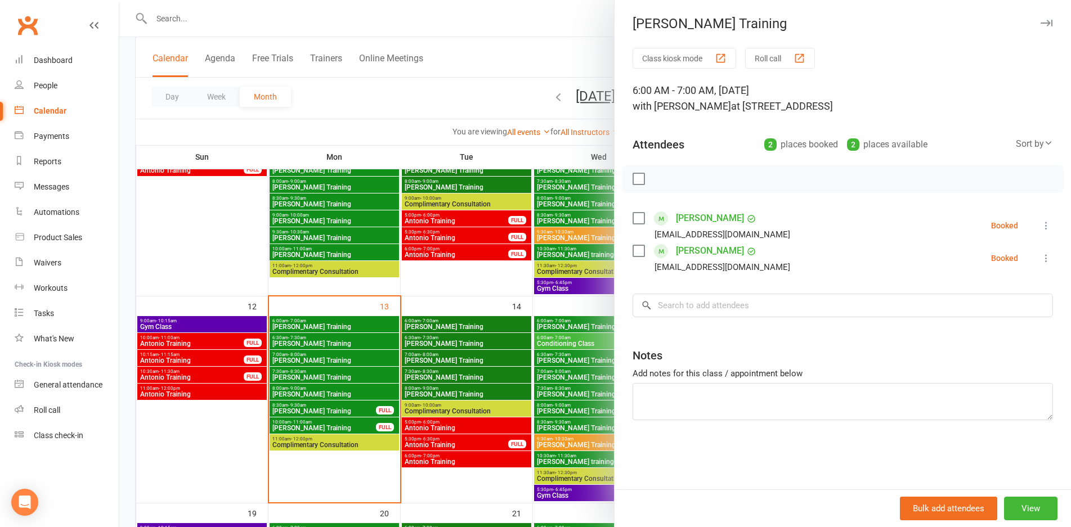
click at [574, 332] on div at bounding box center [594, 263] width 951 height 527
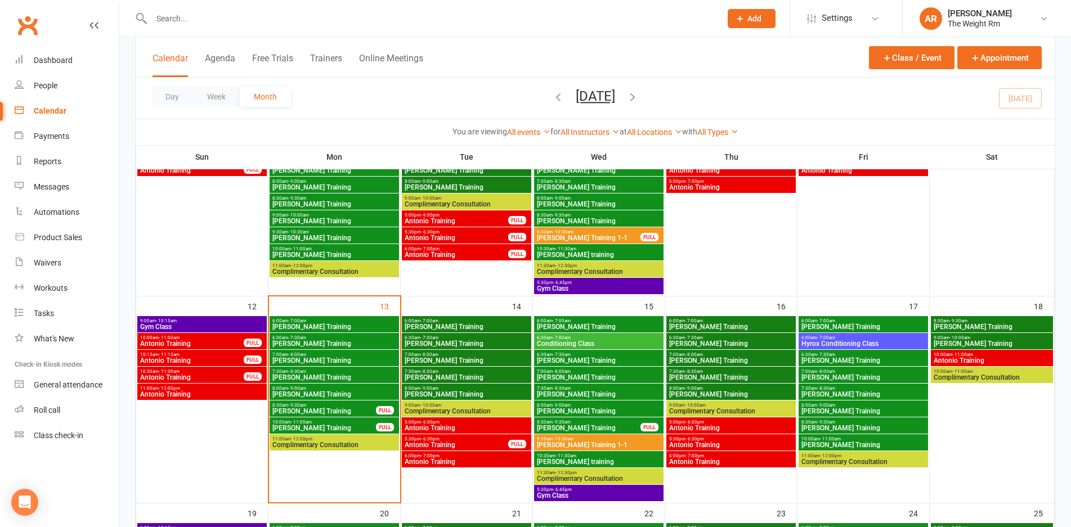
click at [588, 343] on span "Conditioning Class" at bounding box center [598, 343] width 125 height 7
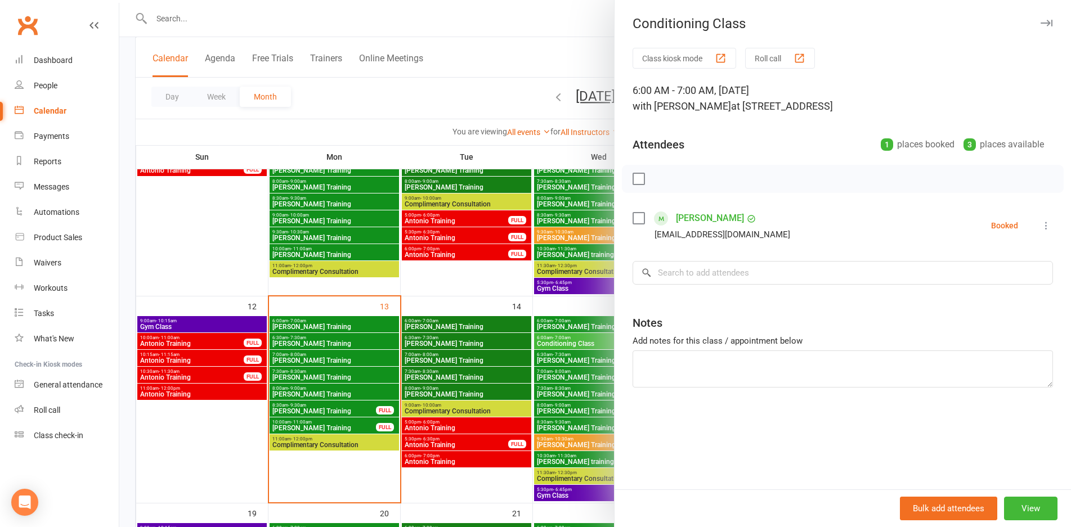
click at [588, 343] on div at bounding box center [594, 263] width 951 height 527
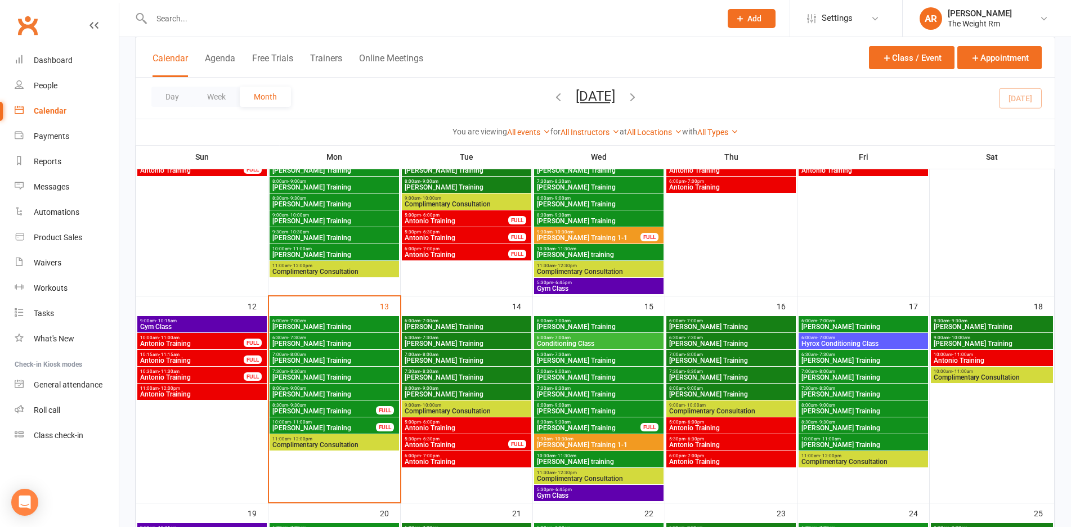
click at [585, 360] on span "Clayton Training" at bounding box center [598, 360] width 125 height 7
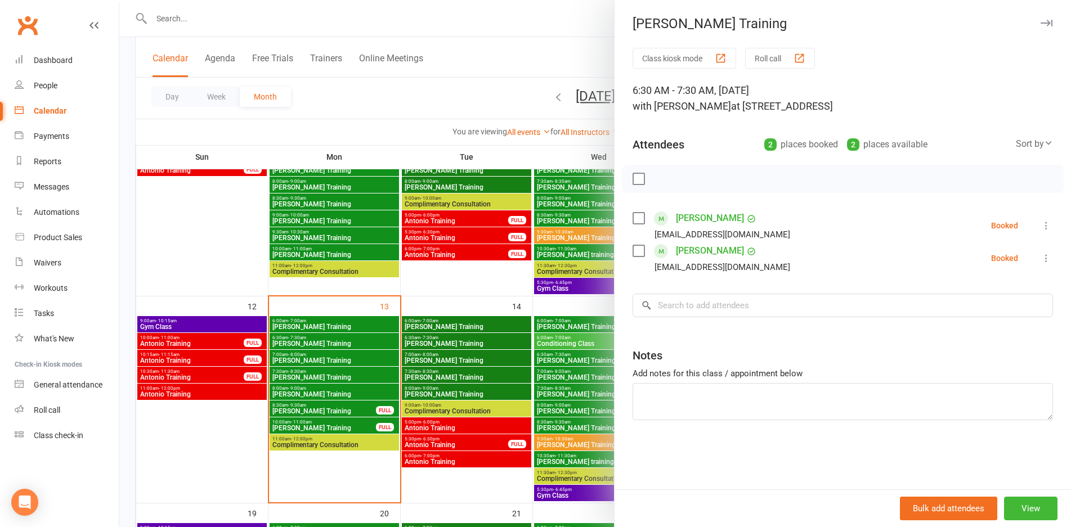
click at [585, 360] on div at bounding box center [594, 263] width 951 height 527
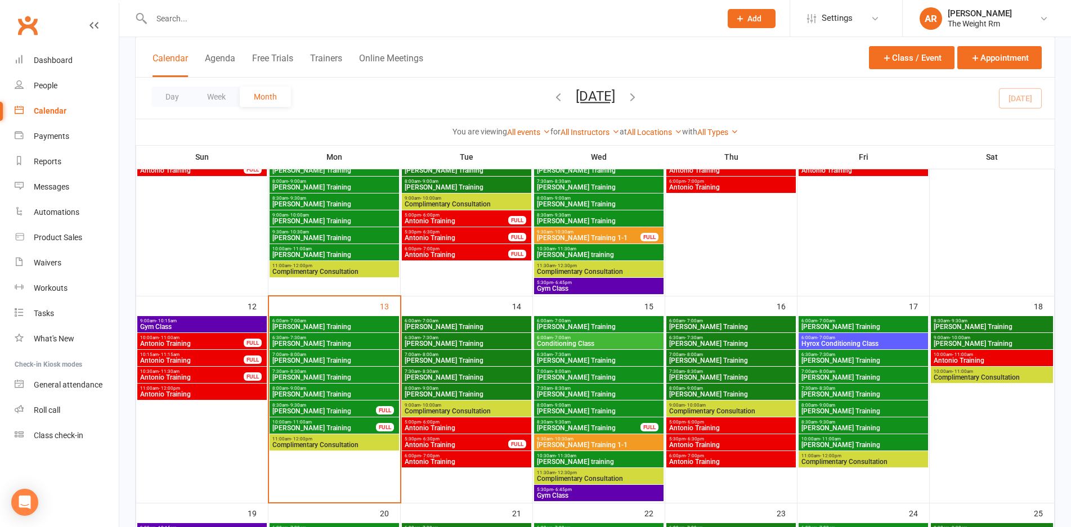
click at [701, 320] on span "- 7:00am" at bounding box center [694, 320] width 18 height 5
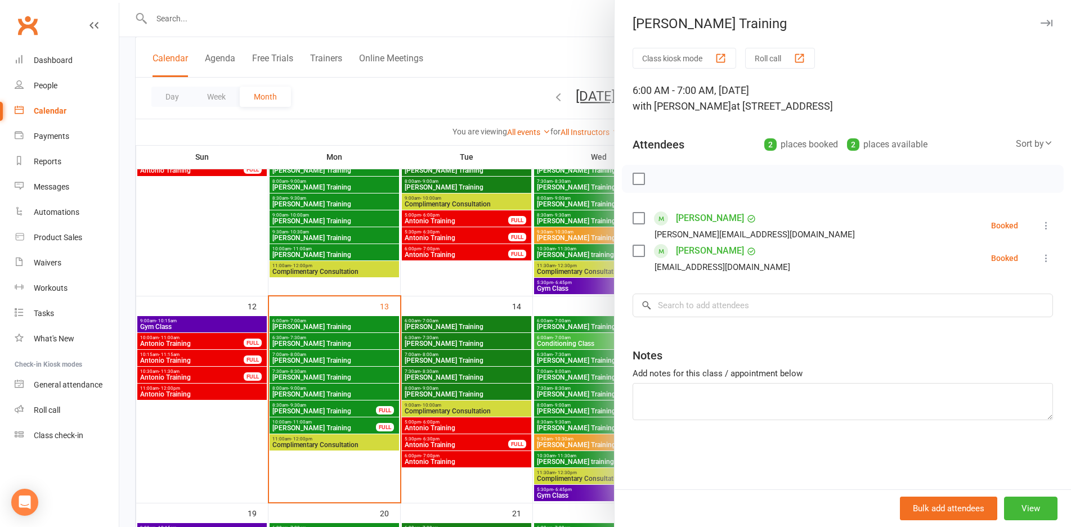
click at [499, 366] on div at bounding box center [594, 263] width 951 height 527
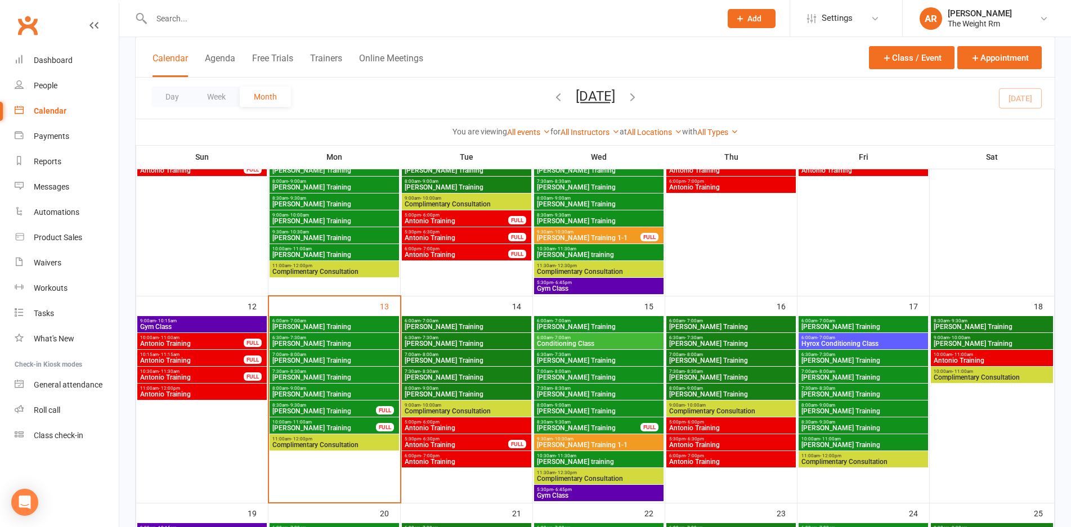
click at [728, 336] on span "6:30am - 7:30am" at bounding box center [730, 337] width 125 height 5
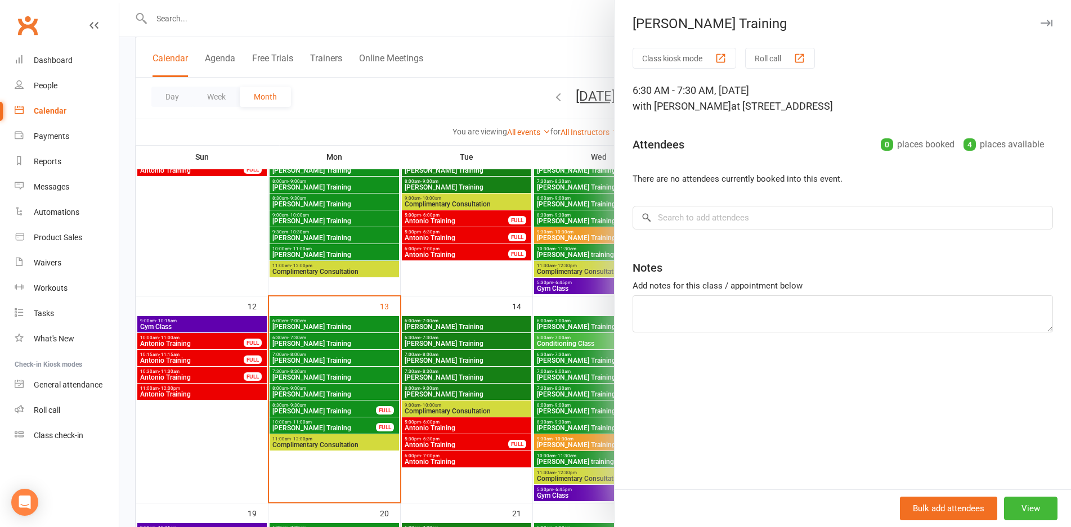
click at [572, 375] on div at bounding box center [594, 263] width 951 height 527
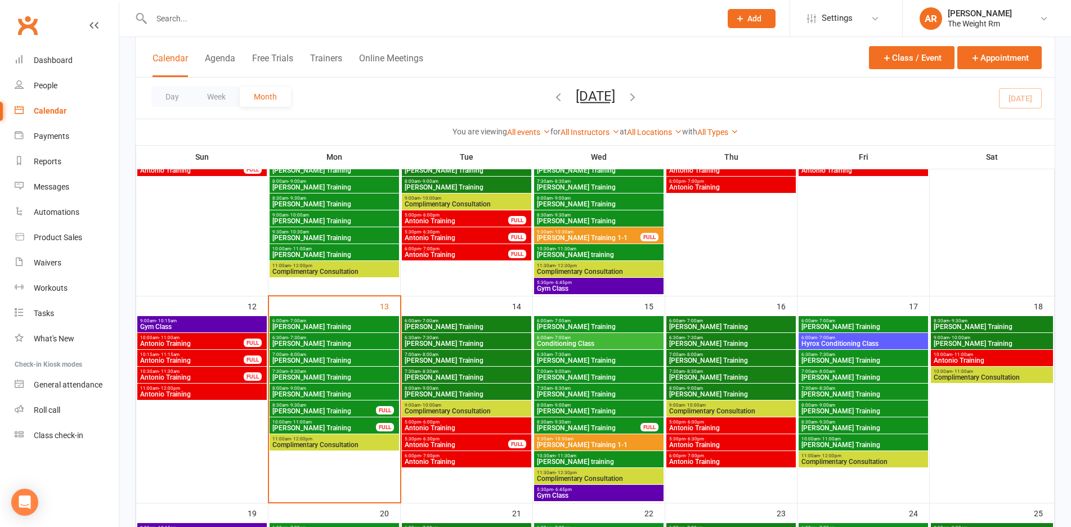
click at [833, 328] on span "Clayton Training" at bounding box center [863, 327] width 125 height 7
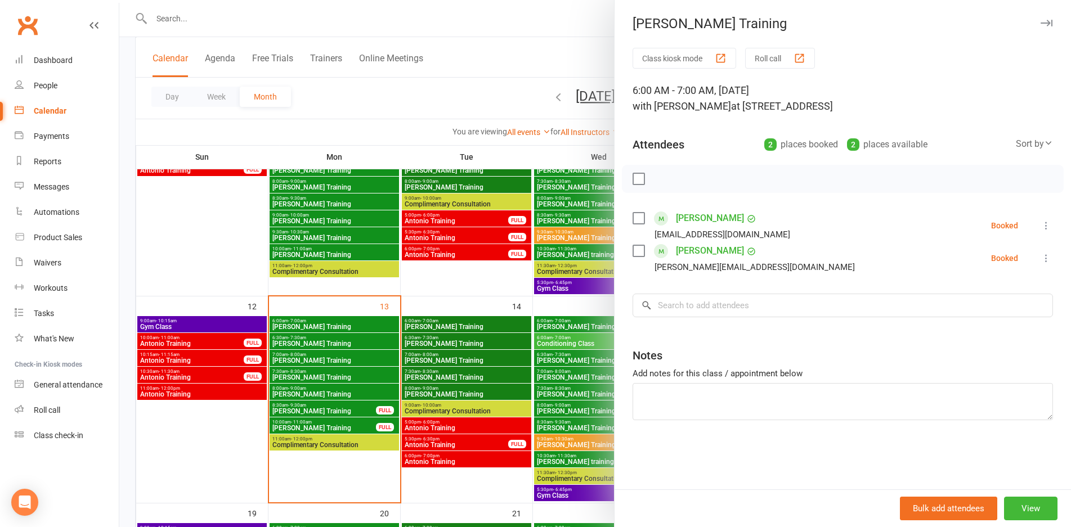
click at [577, 357] on div at bounding box center [594, 263] width 951 height 527
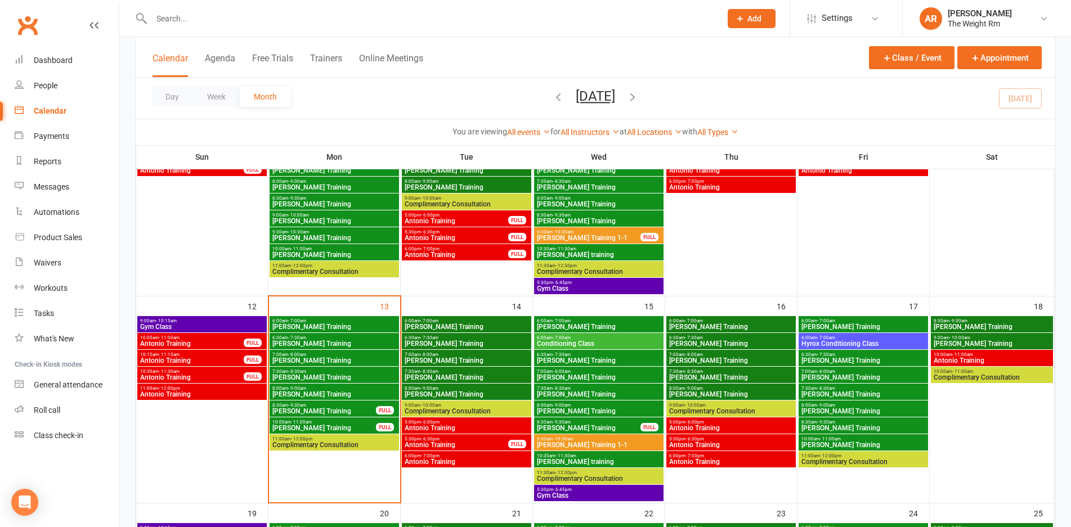
click at [985, 326] on span "Clayton Training" at bounding box center [992, 327] width 118 height 7
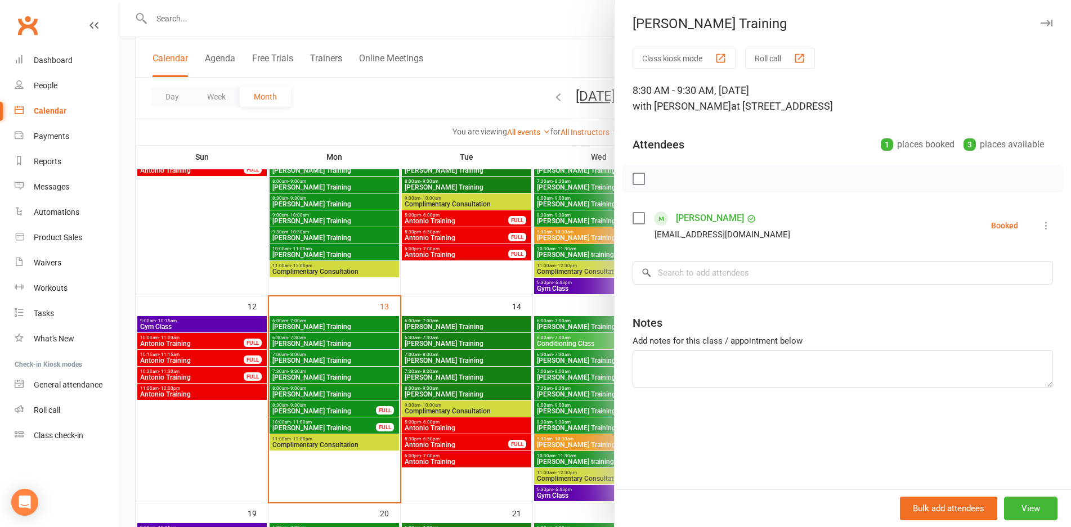
click at [543, 381] on div at bounding box center [594, 263] width 951 height 527
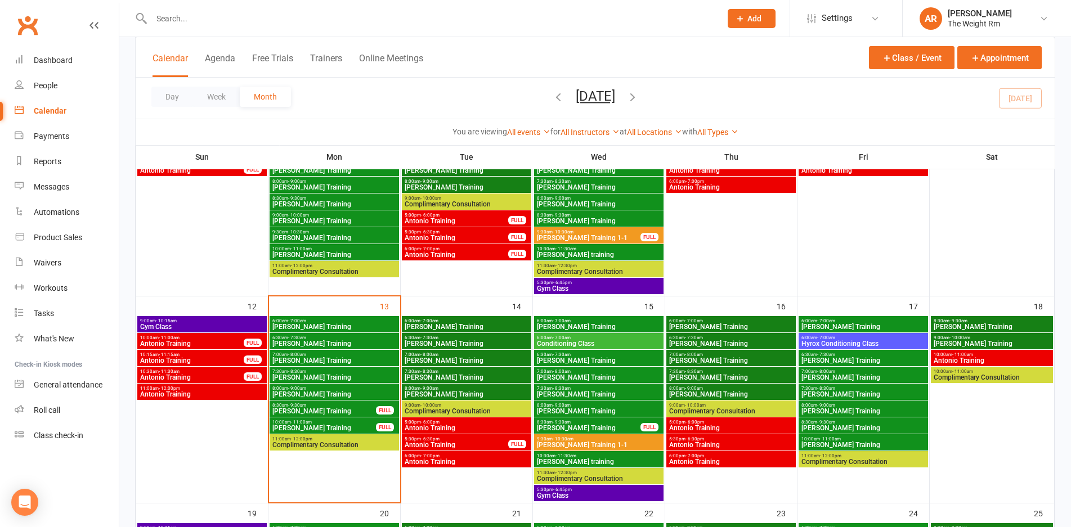
click at [982, 342] on span "Clayton Training" at bounding box center [992, 343] width 118 height 7
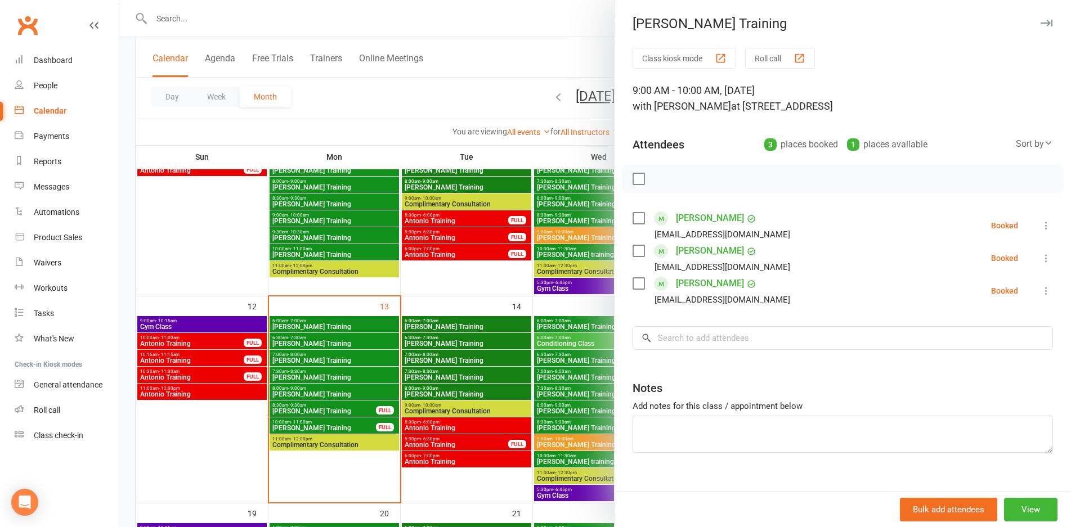
click at [554, 362] on div at bounding box center [594, 263] width 951 height 527
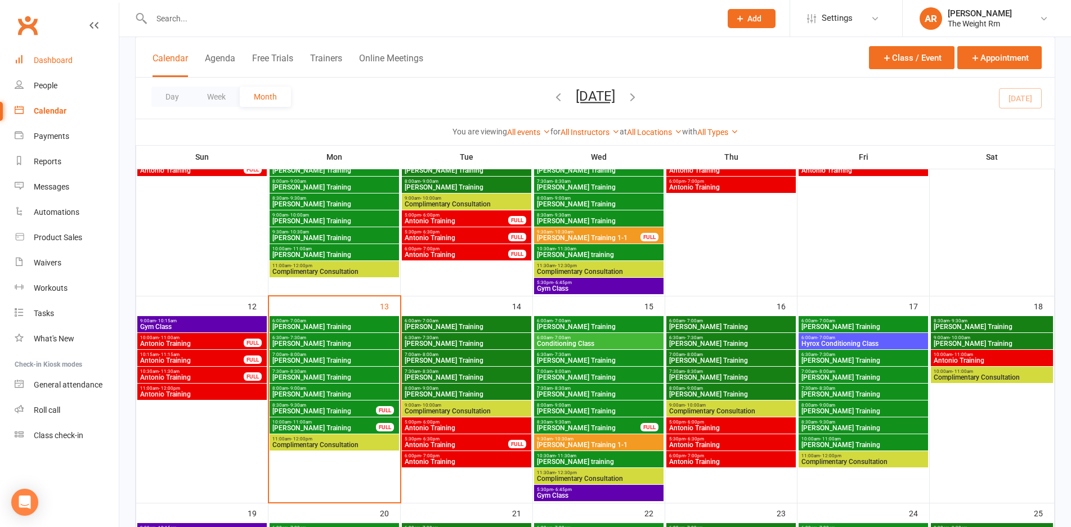
click at [53, 62] on div "Dashboard" at bounding box center [53, 60] width 39 height 9
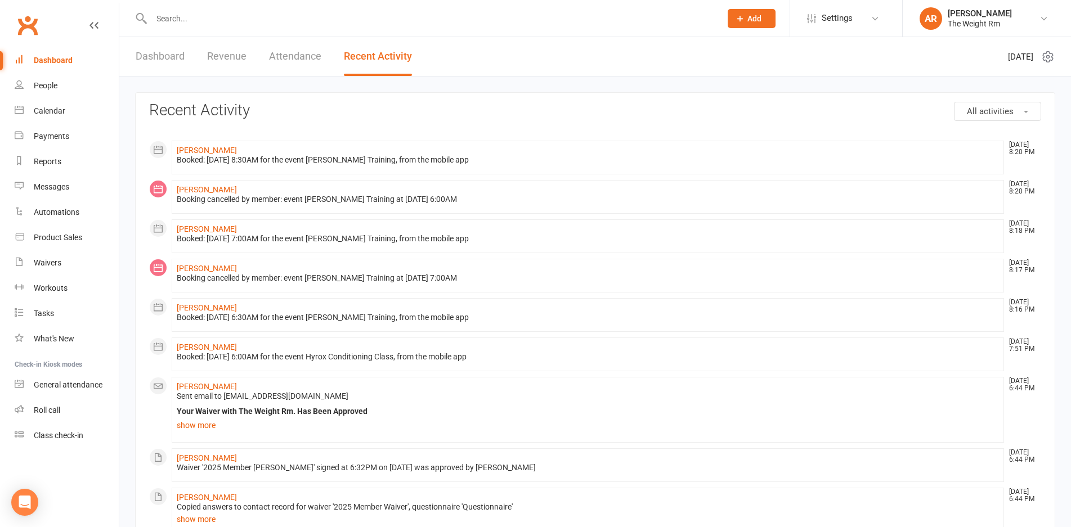
click at [234, 61] on link "Revenue" at bounding box center [226, 56] width 39 height 39
